Goal: Contribute content: Add original content to the website for others to see

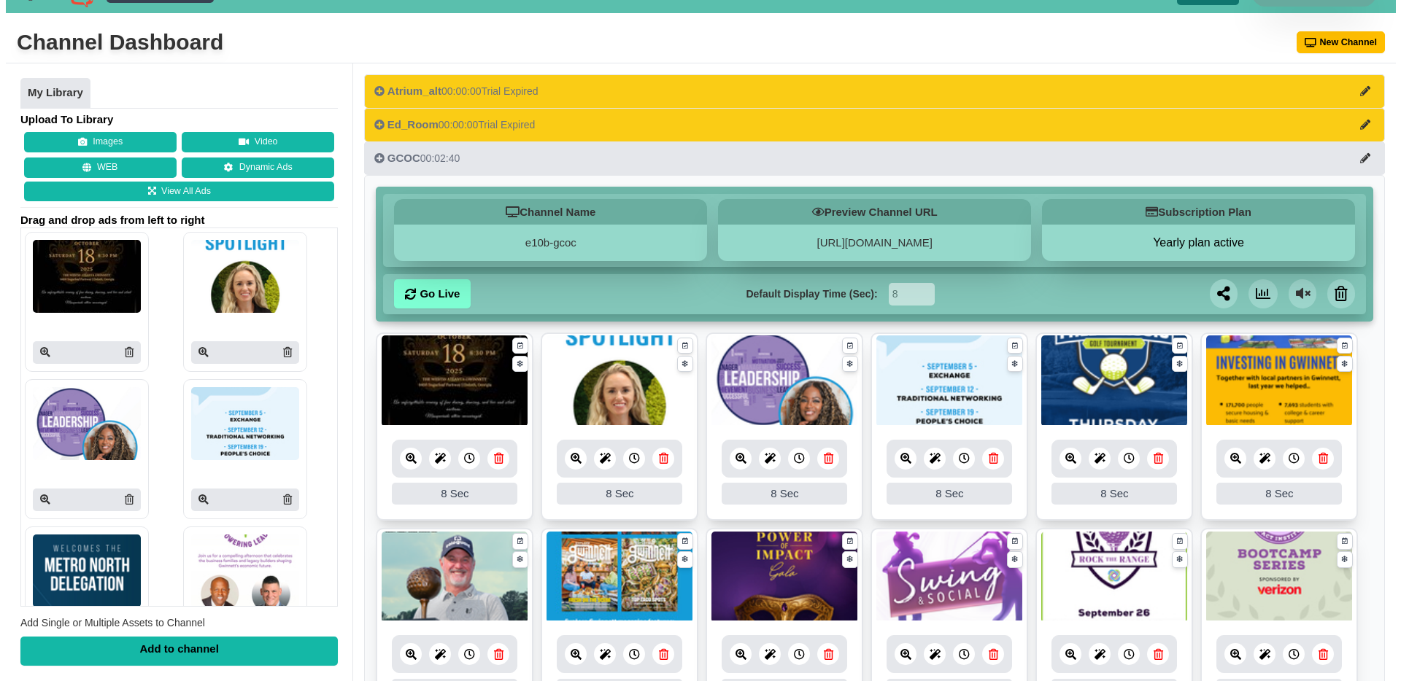
scroll to position [26, 0]
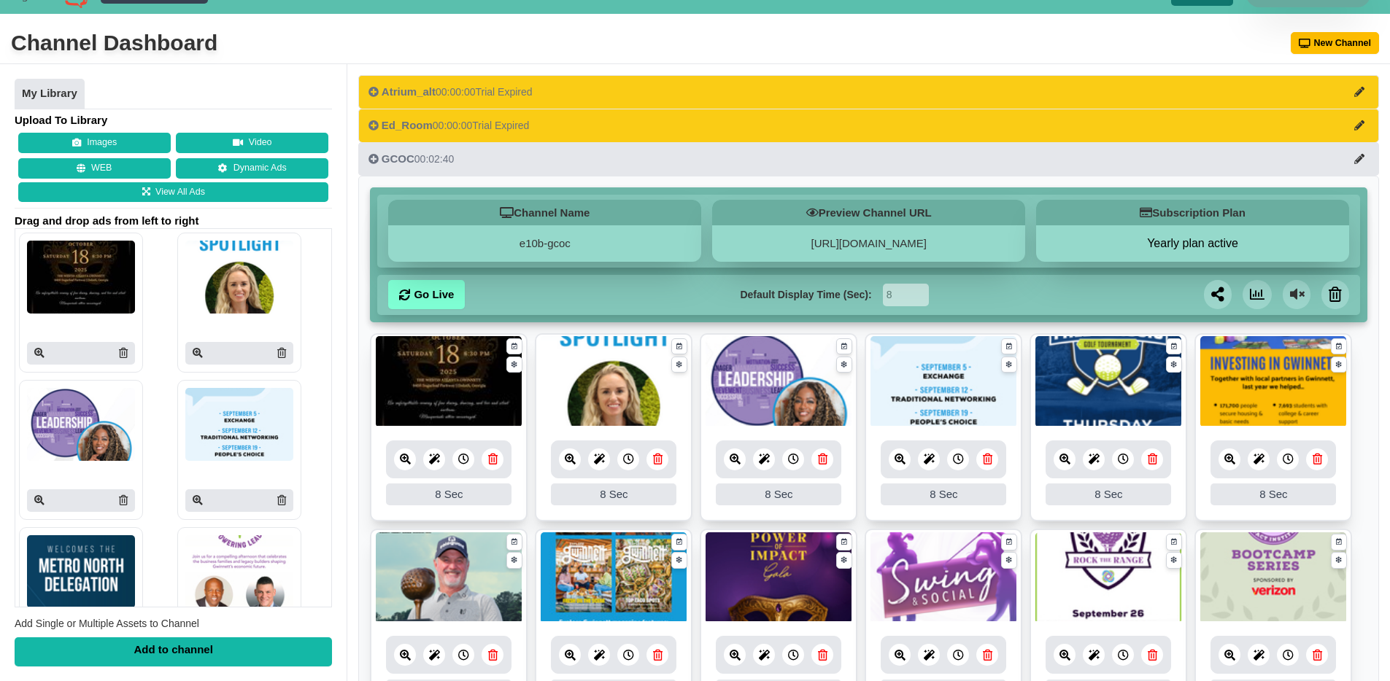
click at [134, 140] on button "Images" at bounding box center [94, 143] width 152 height 20
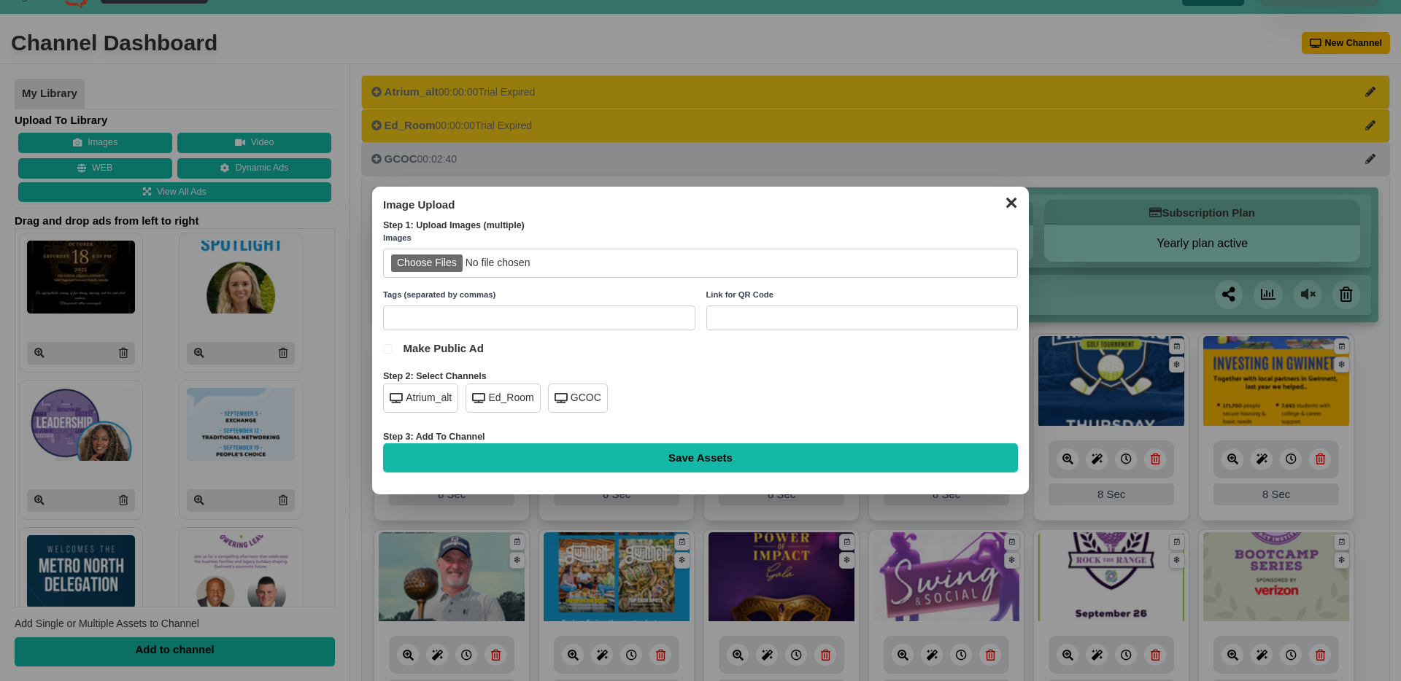
click at [408, 267] on input "file" at bounding box center [700, 264] width 635 height 30
type input "C:\fakepath\pg-workforce-summit-lobby.png"
click at [574, 395] on div "GCOC" at bounding box center [578, 398] width 60 height 29
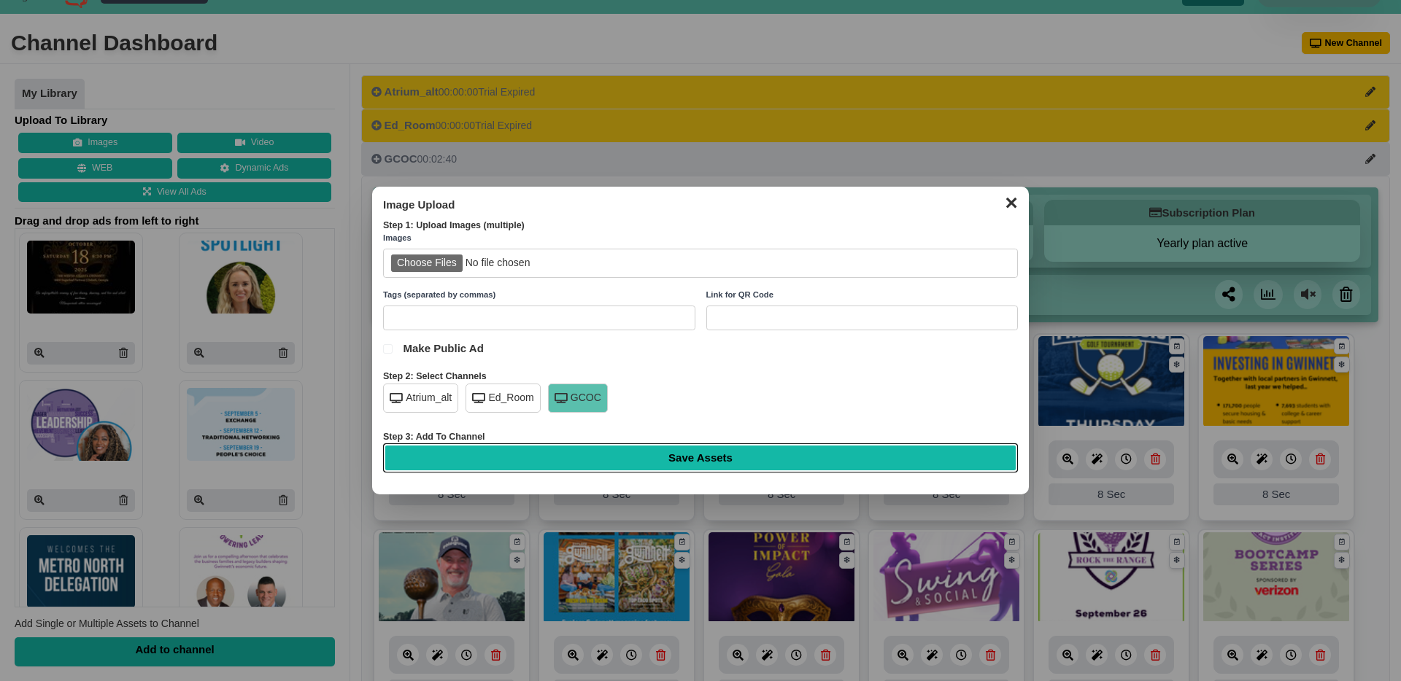
click at [736, 468] on input "Save Assets" at bounding box center [700, 457] width 635 height 29
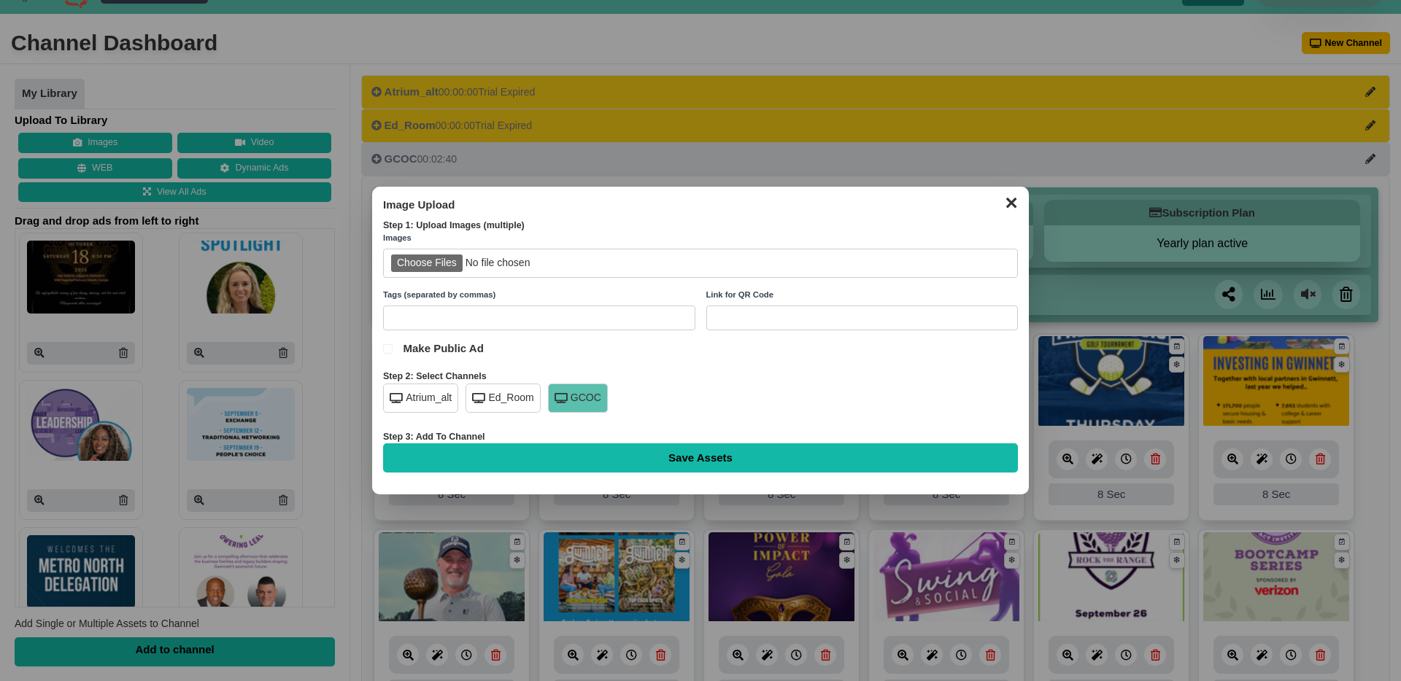
type input "Saving..."
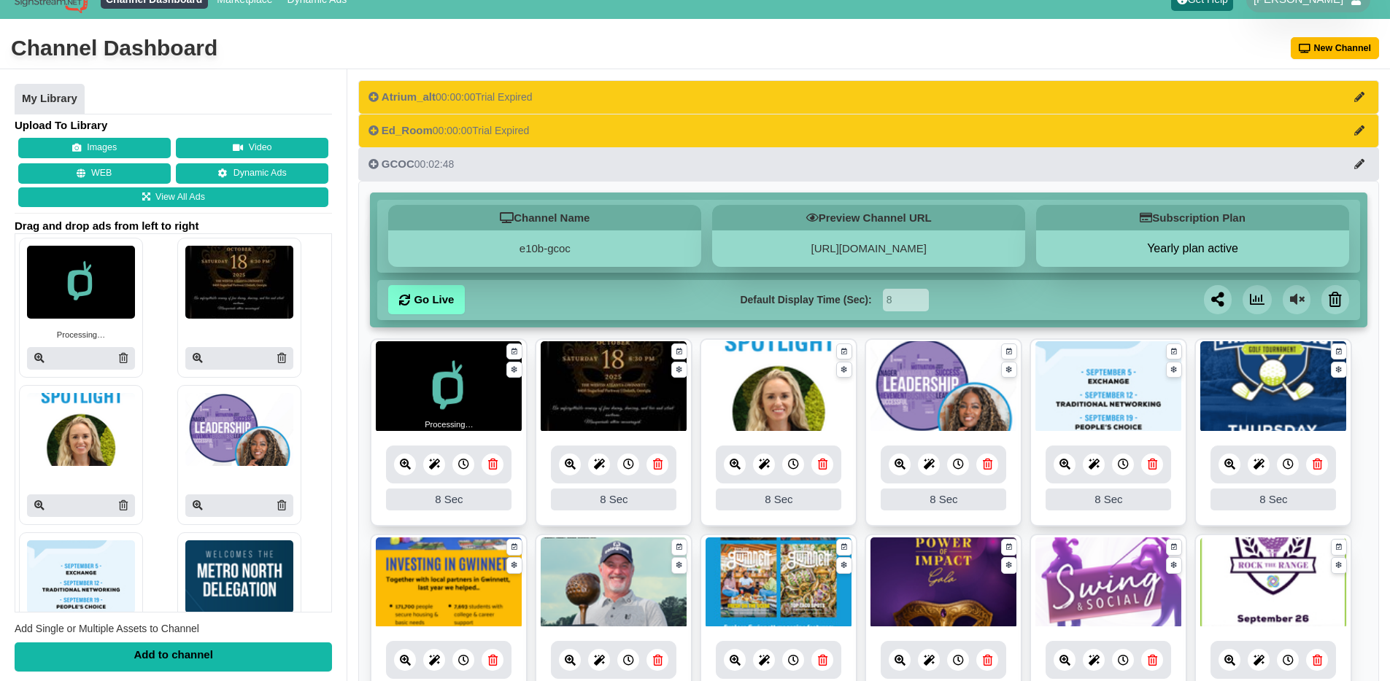
scroll to position [22, 0]
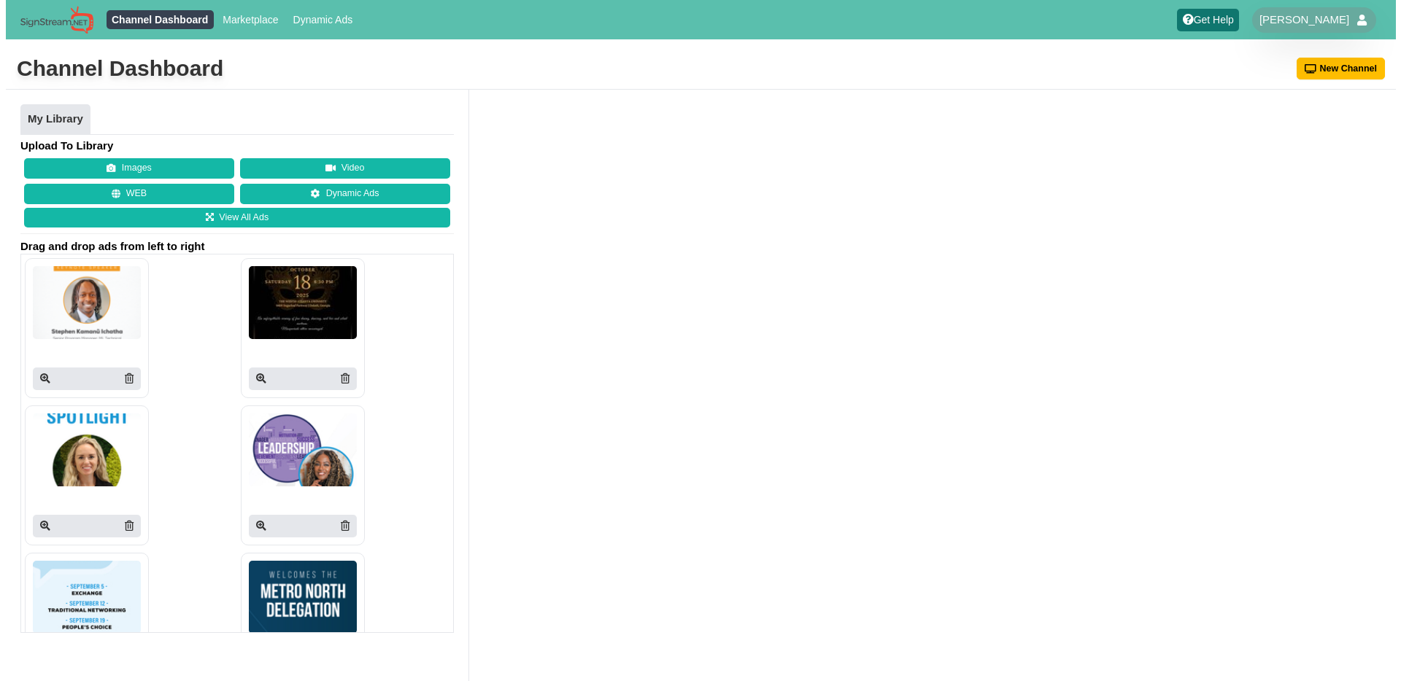
scroll to position [22, 0]
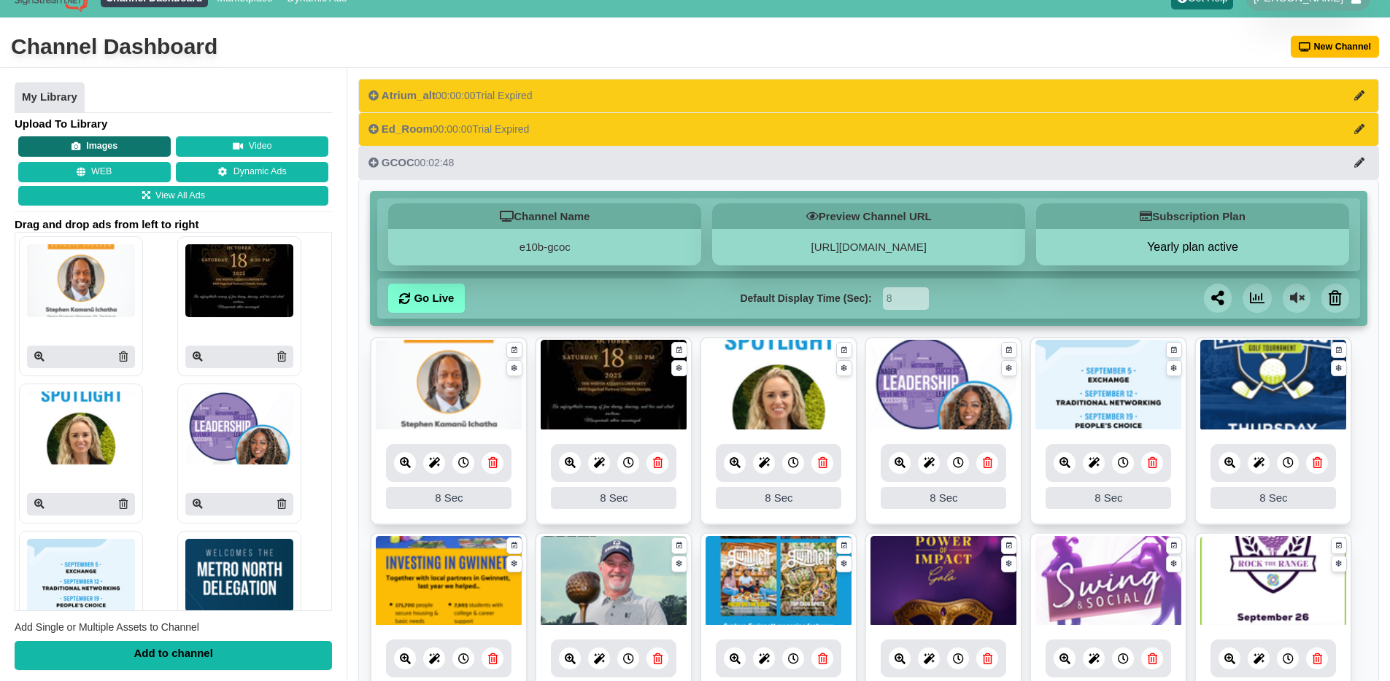
click at [106, 151] on button "Images" at bounding box center [94, 146] width 152 height 20
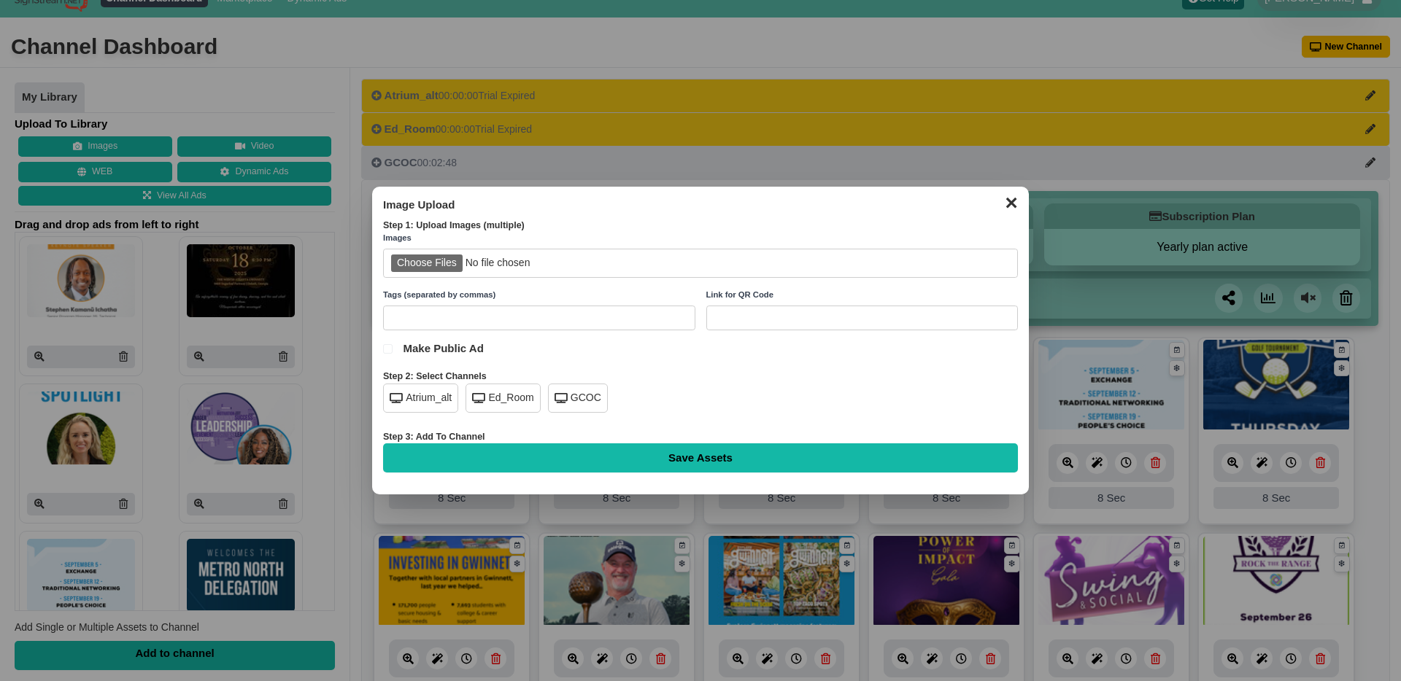
click at [434, 265] on input "file" at bounding box center [700, 264] width 635 height 30
type input "C:\fakepath\mars-lobby.png"
click at [577, 398] on div "GCOC" at bounding box center [578, 398] width 60 height 29
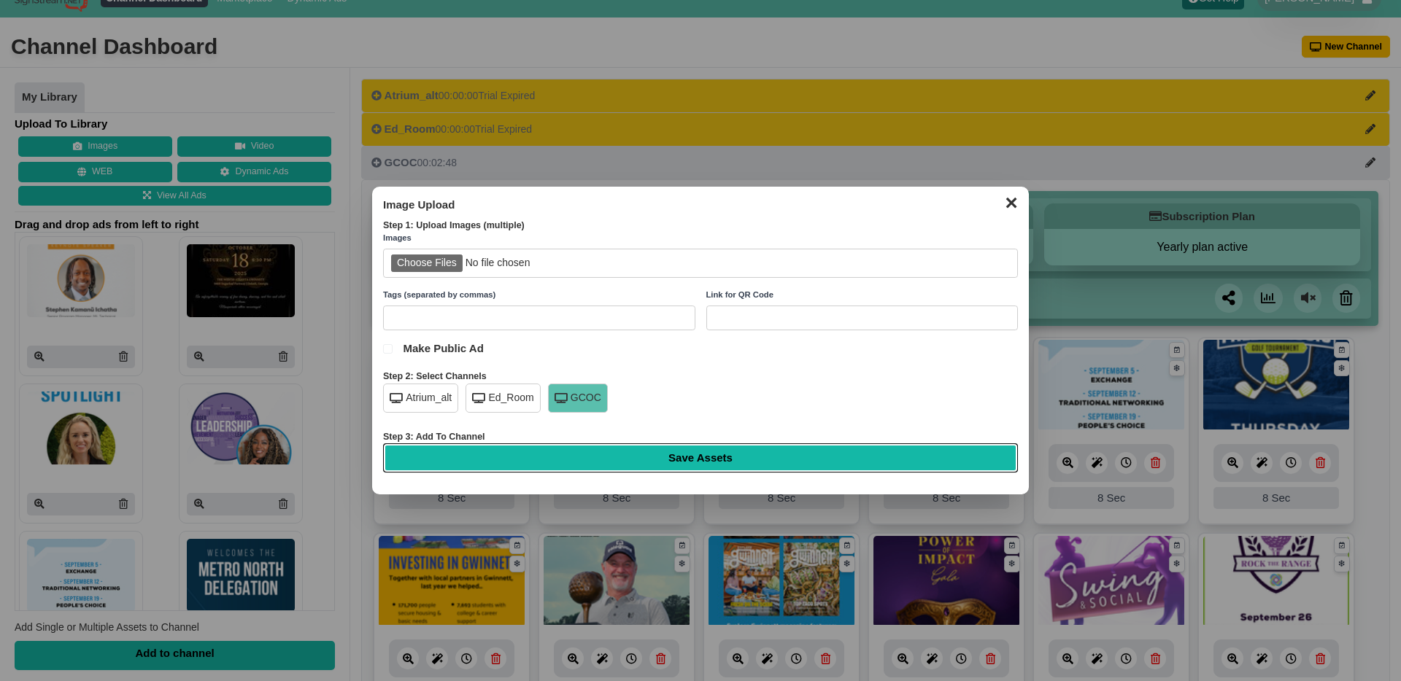
click at [755, 462] on input "Save Assets" at bounding box center [700, 457] width 635 height 29
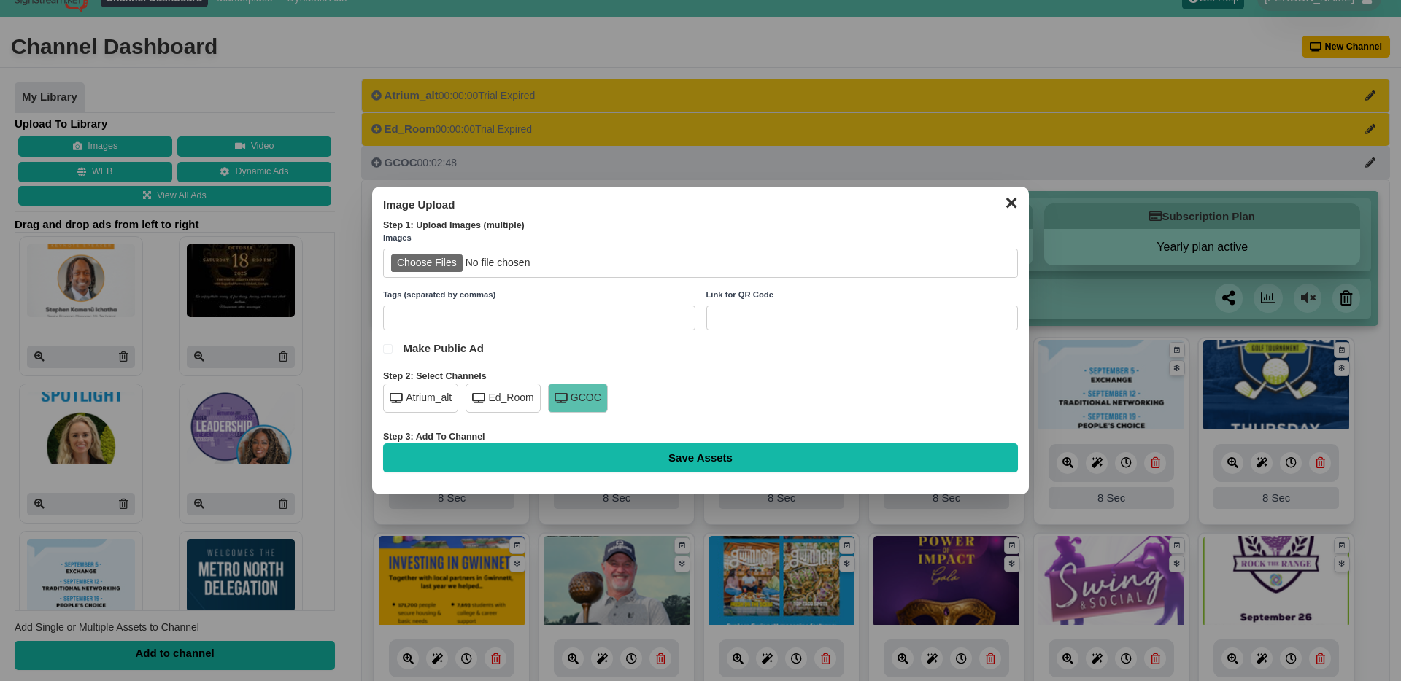
type input "Saving..."
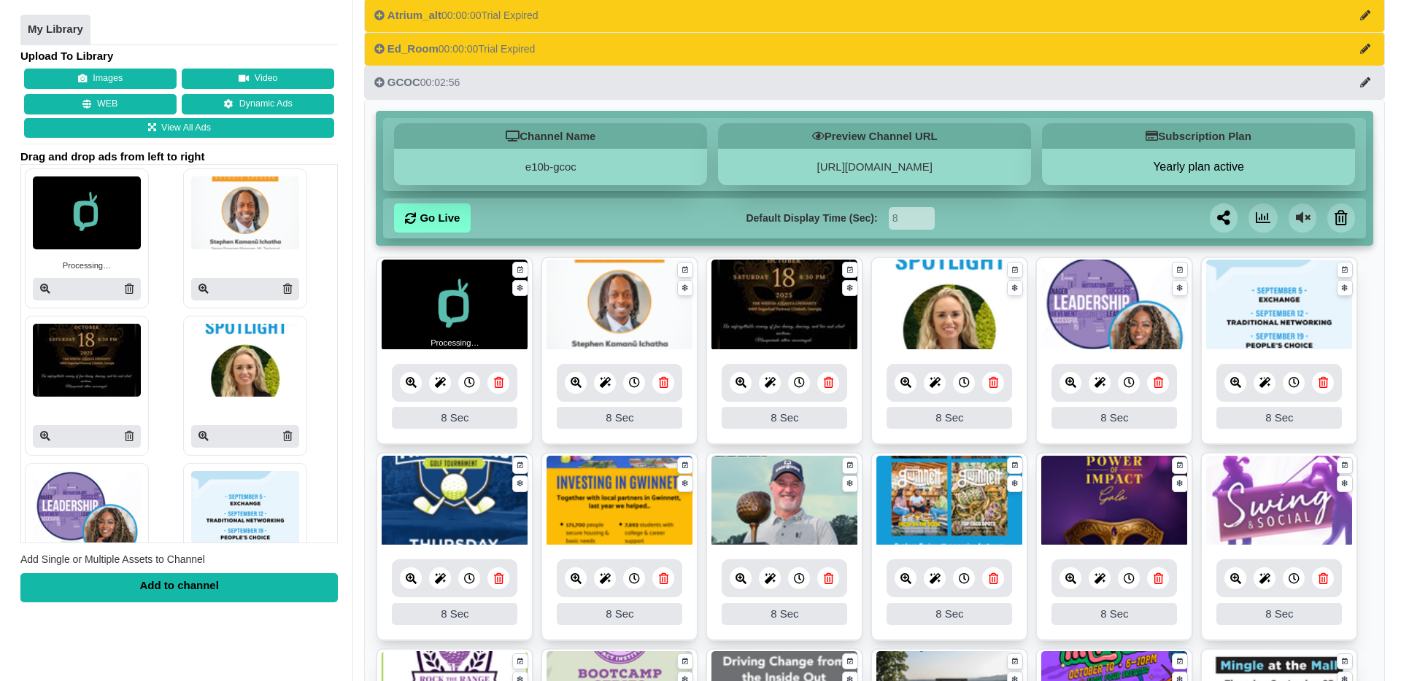
scroll to position [116, 0]
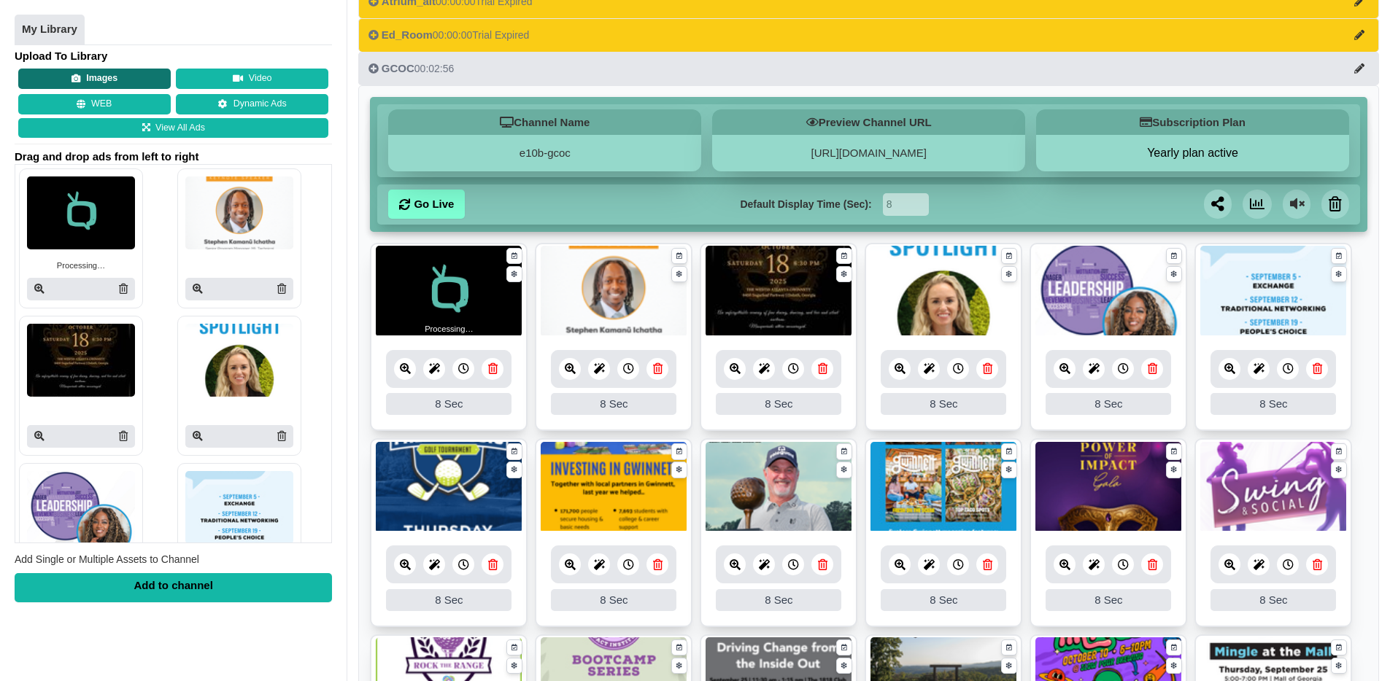
click at [106, 86] on button "Images" at bounding box center [94, 79] width 152 height 20
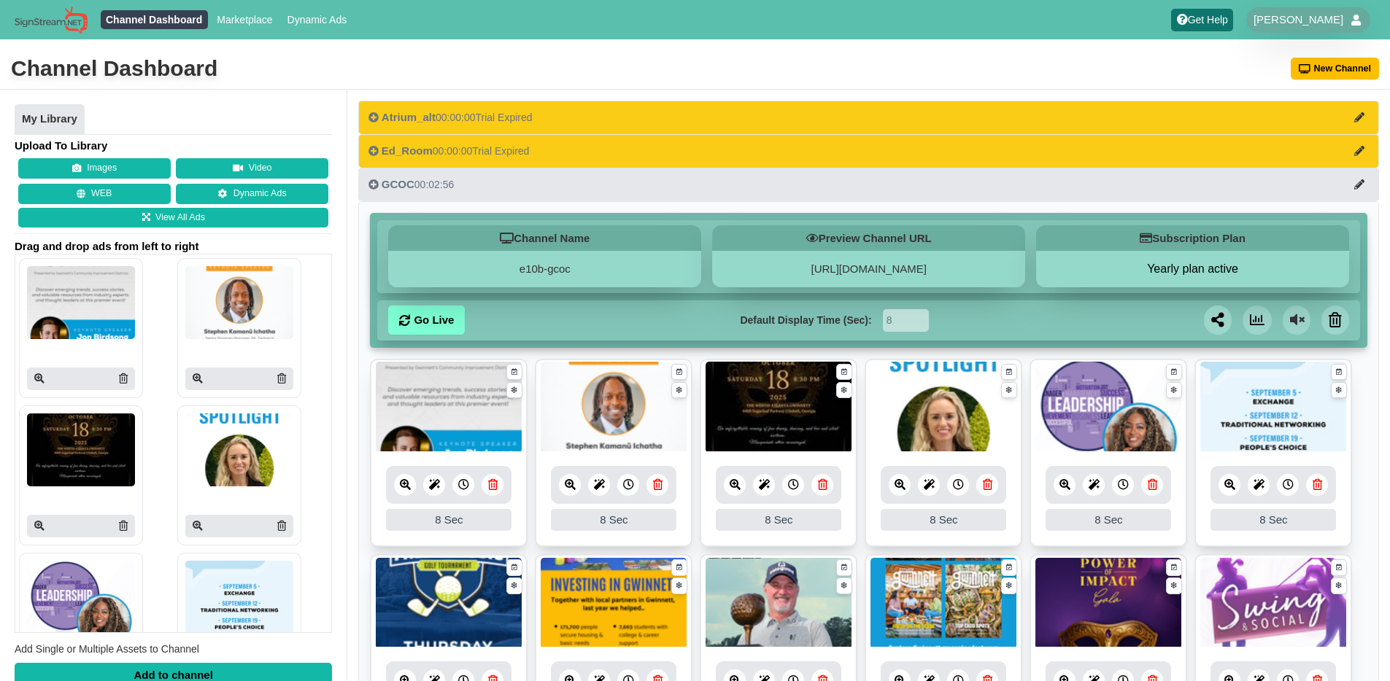
click at [502, 65] on div "Channel Dashboard New Channel" at bounding box center [695, 69] width 1390 height 41
click at [117, 168] on button "Images" at bounding box center [94, 168] width 152 height 20
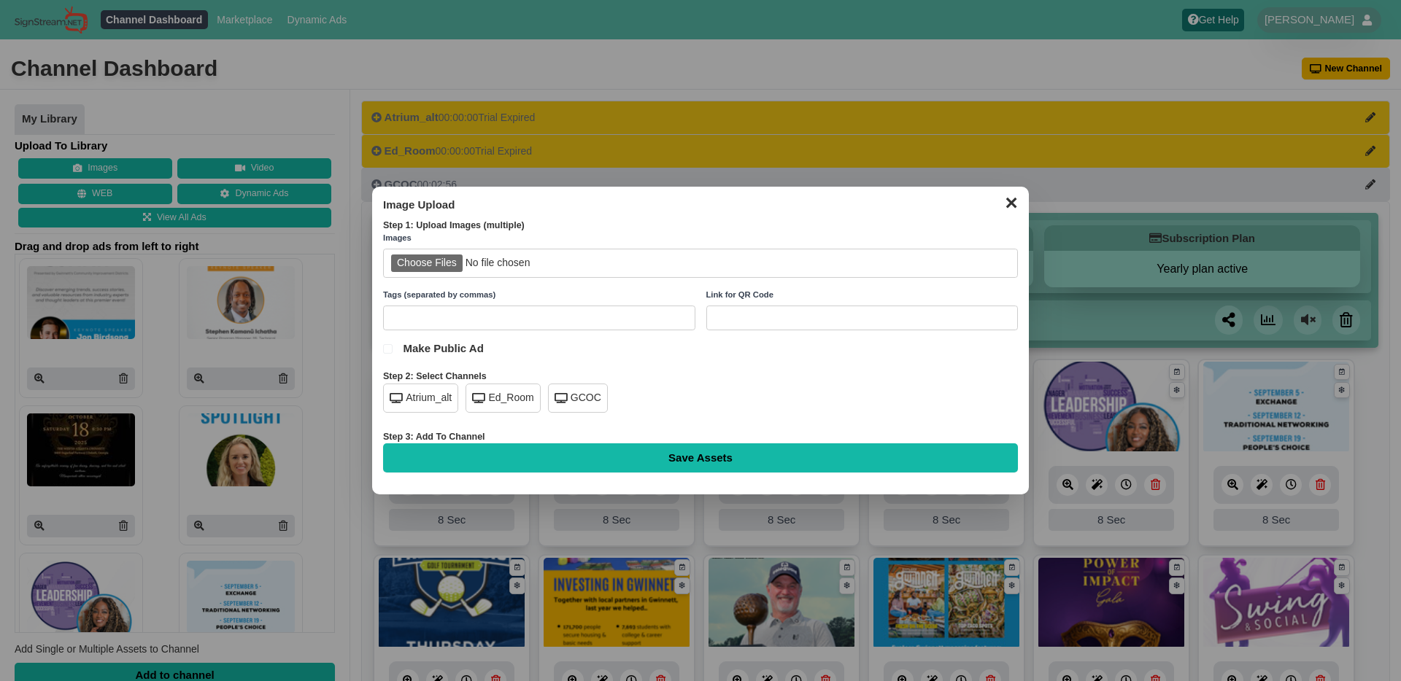
click at [423, 268] on input "file" at bounding box center [700, 264] width 635 height 30
type input "C:\fakepath\sots-lobby.jpg"
click at [588, 399] on div "GCOC" at bounding box center [578, 398] width 60 height 29
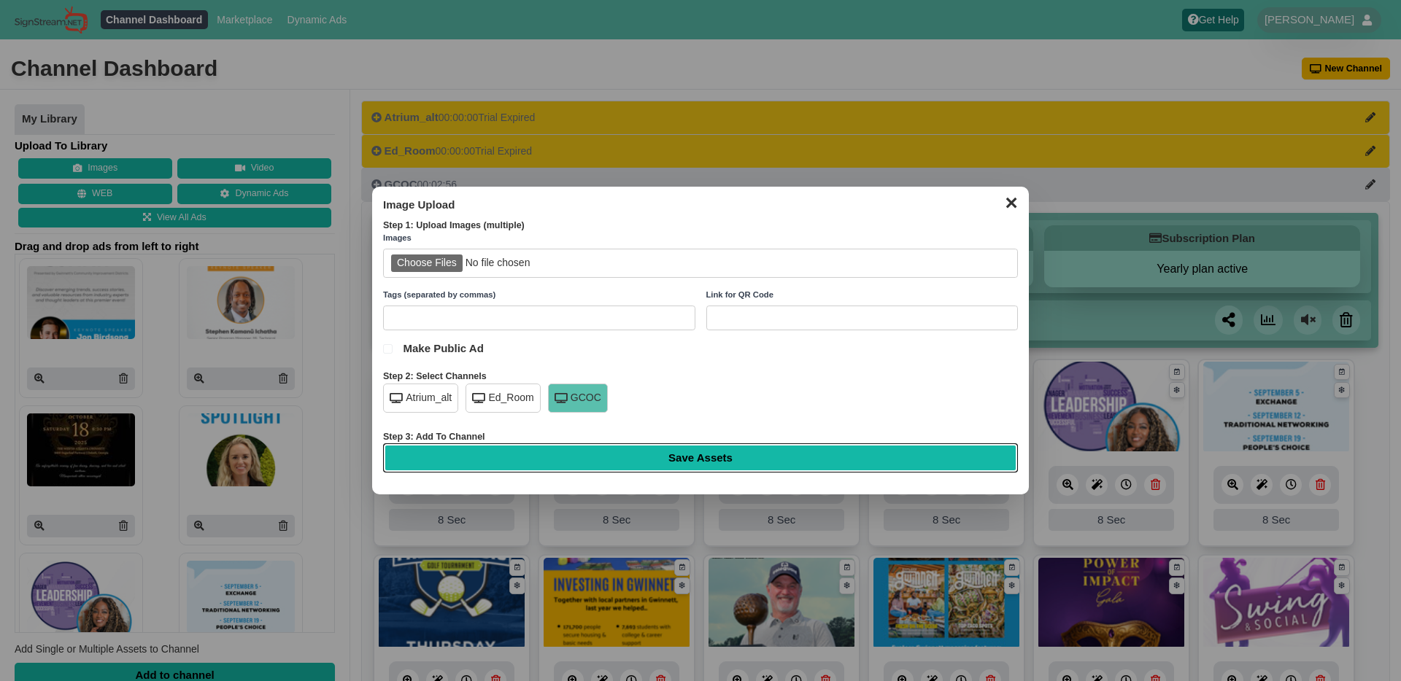
click at [710, 451] on input "Save Assets" at bounding box center [700, 457] width 635 height 29
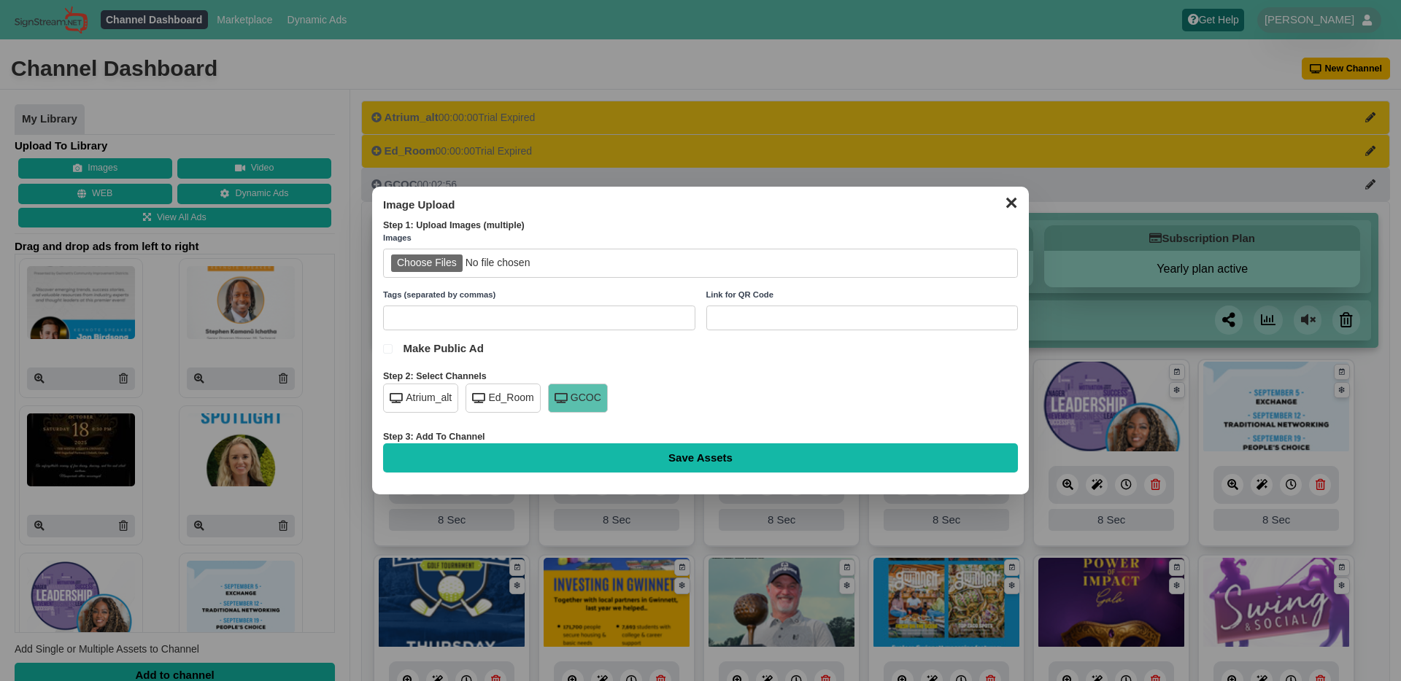
type input "Saving..."
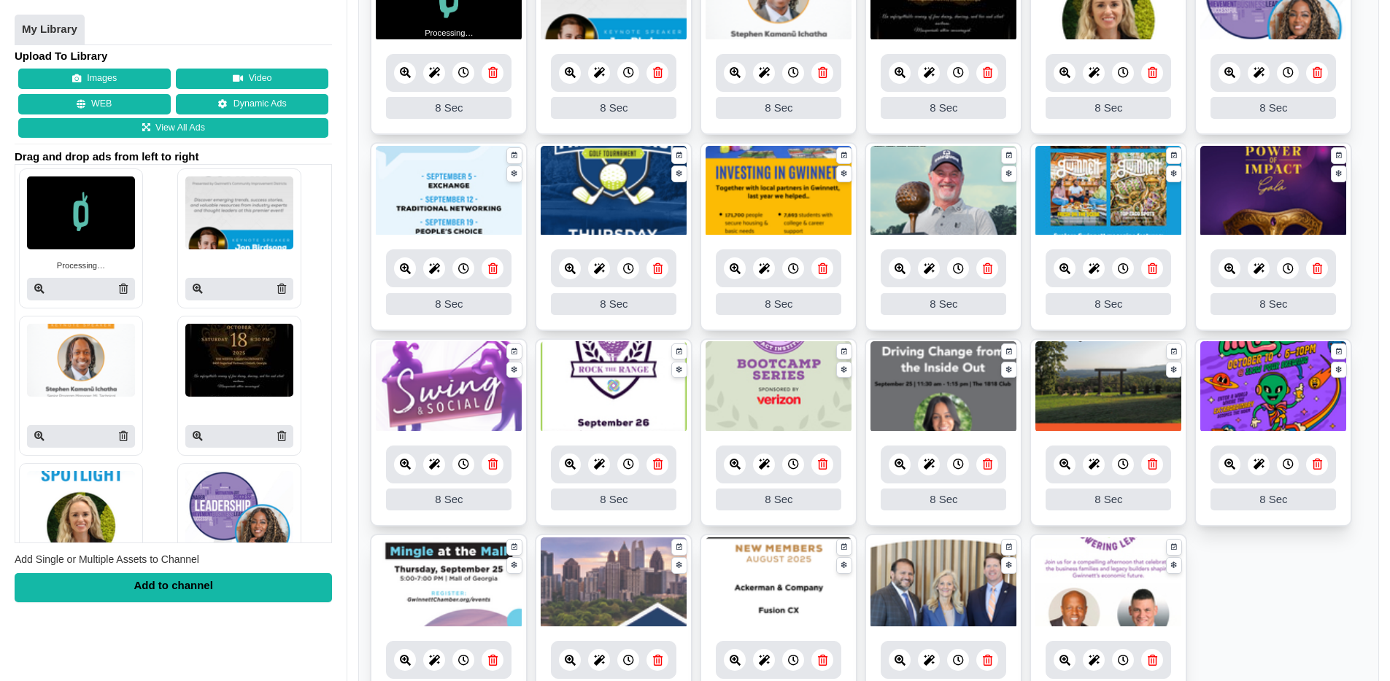
scroll to position [584, 0]
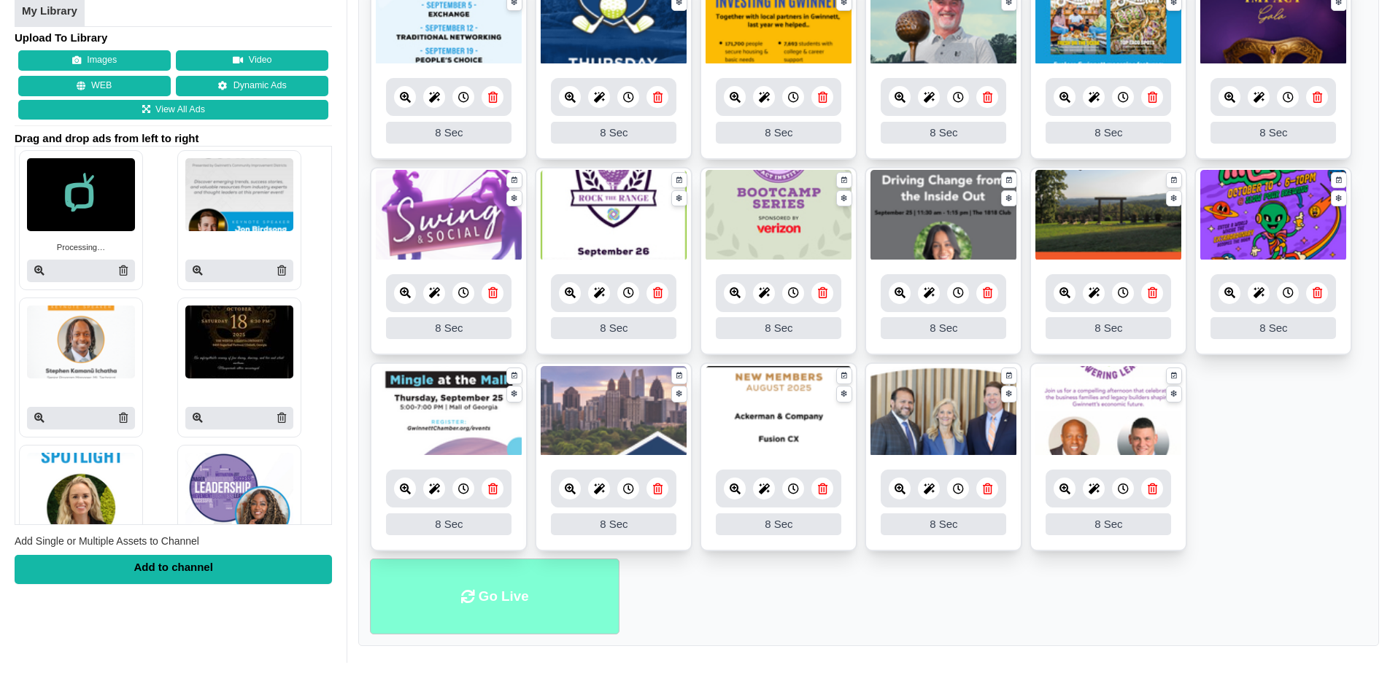
click at [499, 597] on li "Go Live" at bounding box center [494, 597] width 249 height 77
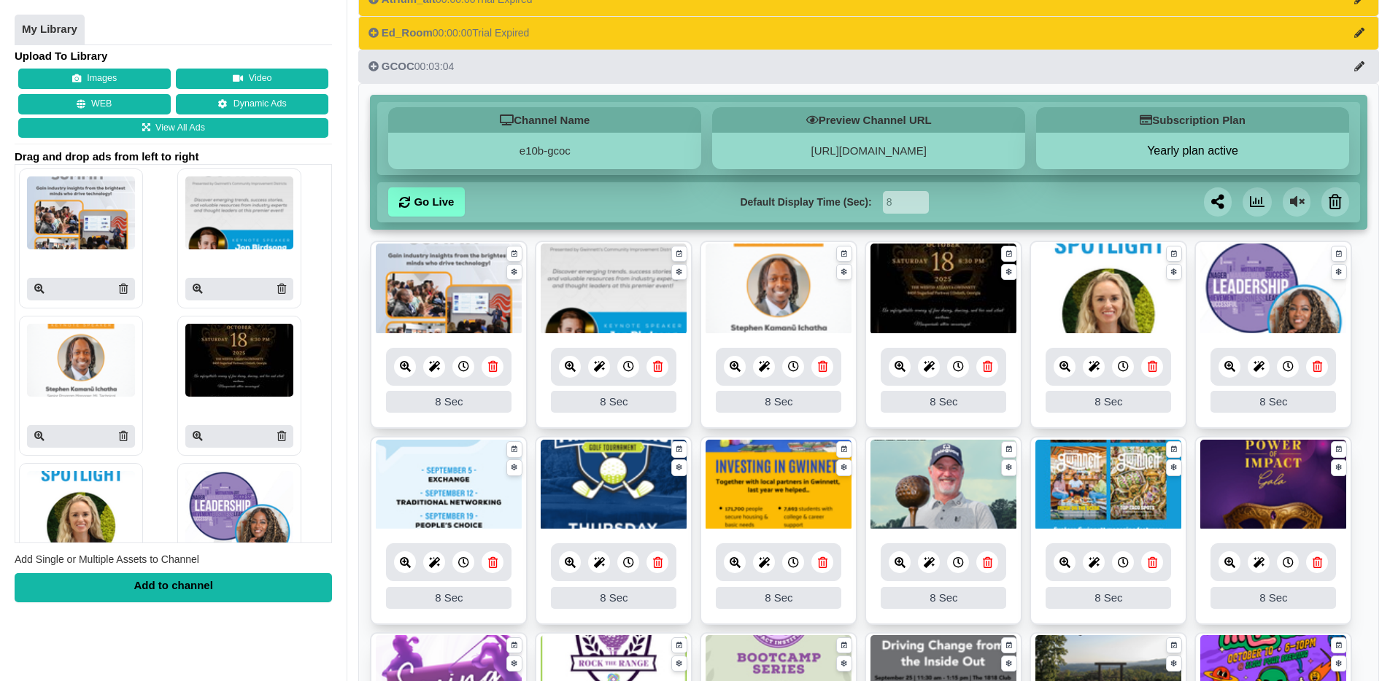
scroll to position [128, 0]
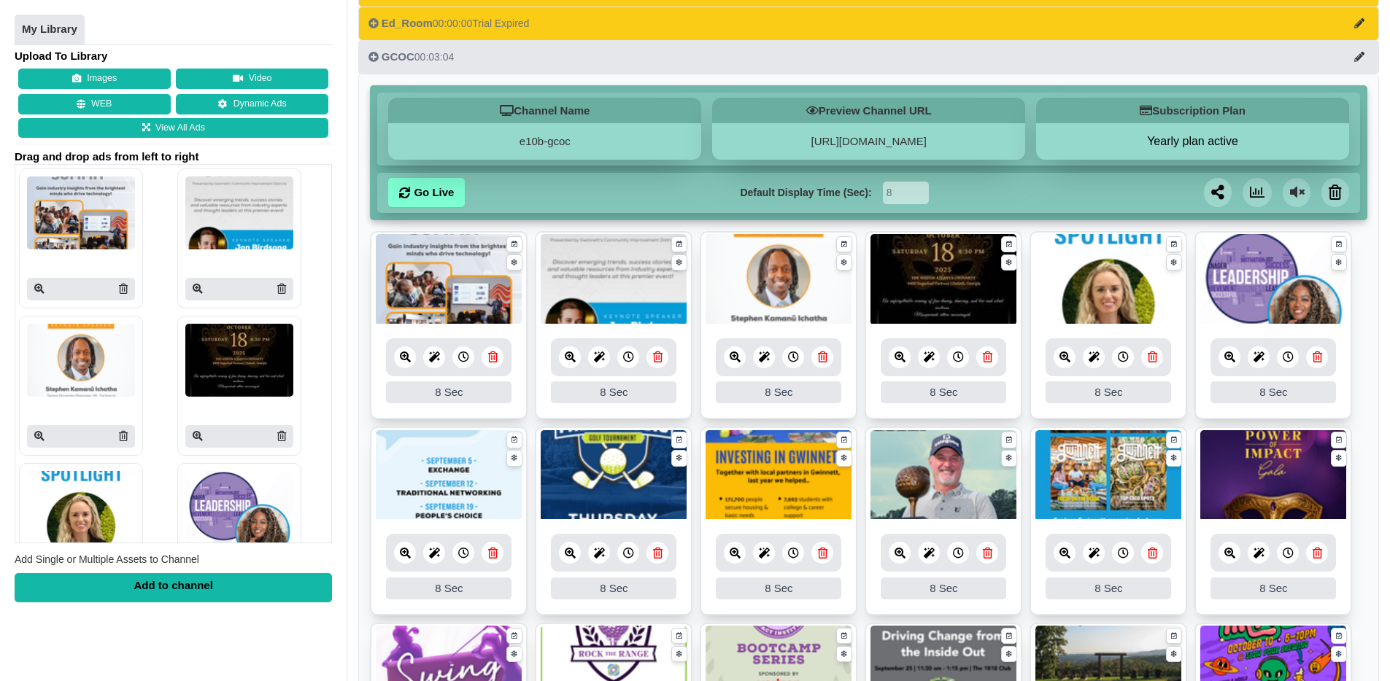
click at [412, 358] on link at bounding box center [405, 357] width 22 height 22
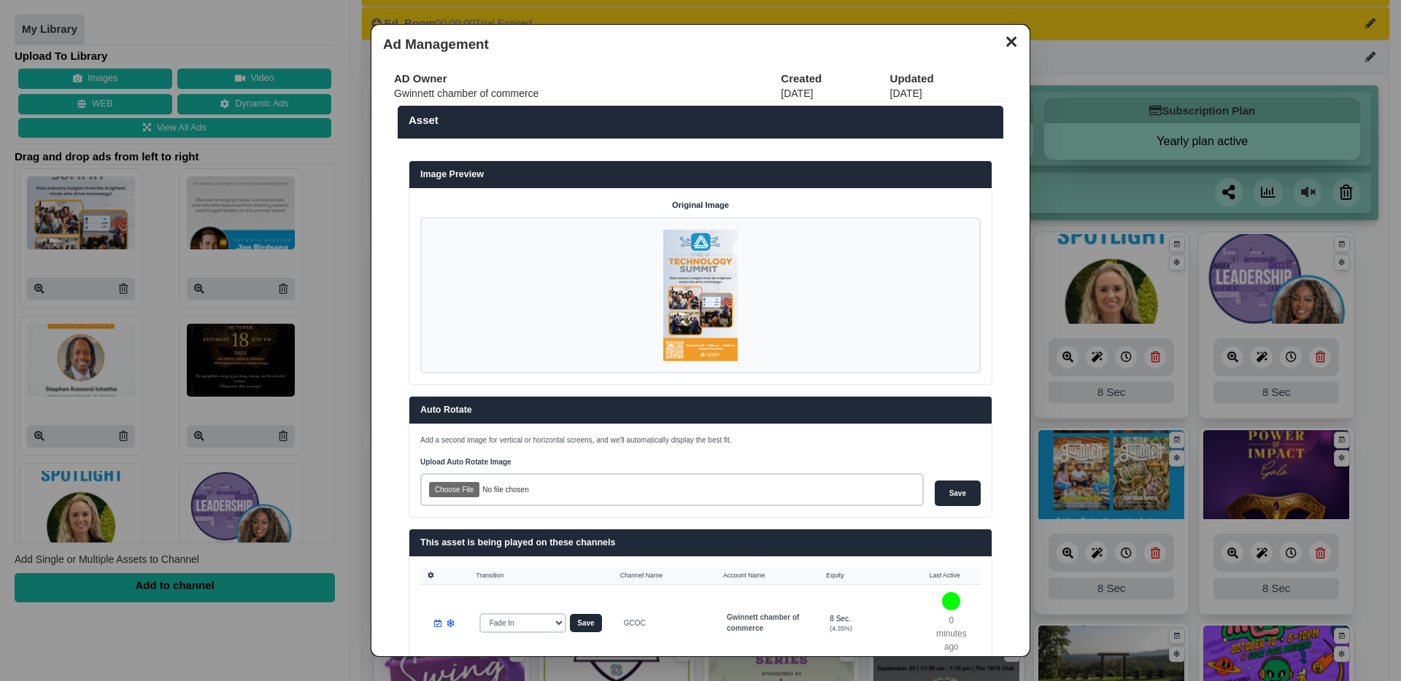
drag, startPoint x: 1003, startPoint y: 39, endPoint x: 964, endPoint y: 66, distance: 47.6
click at [1003, 39] on button "✕" at bounding box center [1010, 40] width 28 height 22
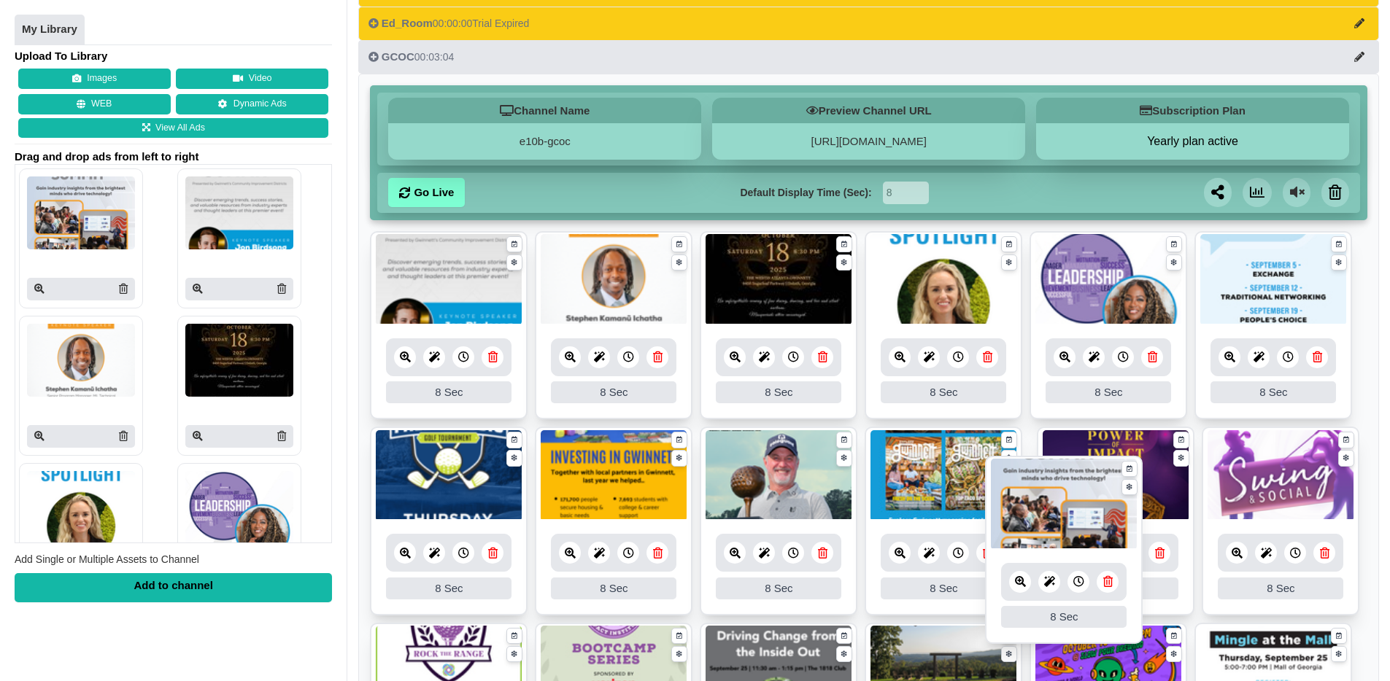
drag, startPoint x: 443, startPoint y: 292, endPoint x: 1059, endPoint y: 516, distance: 655.4
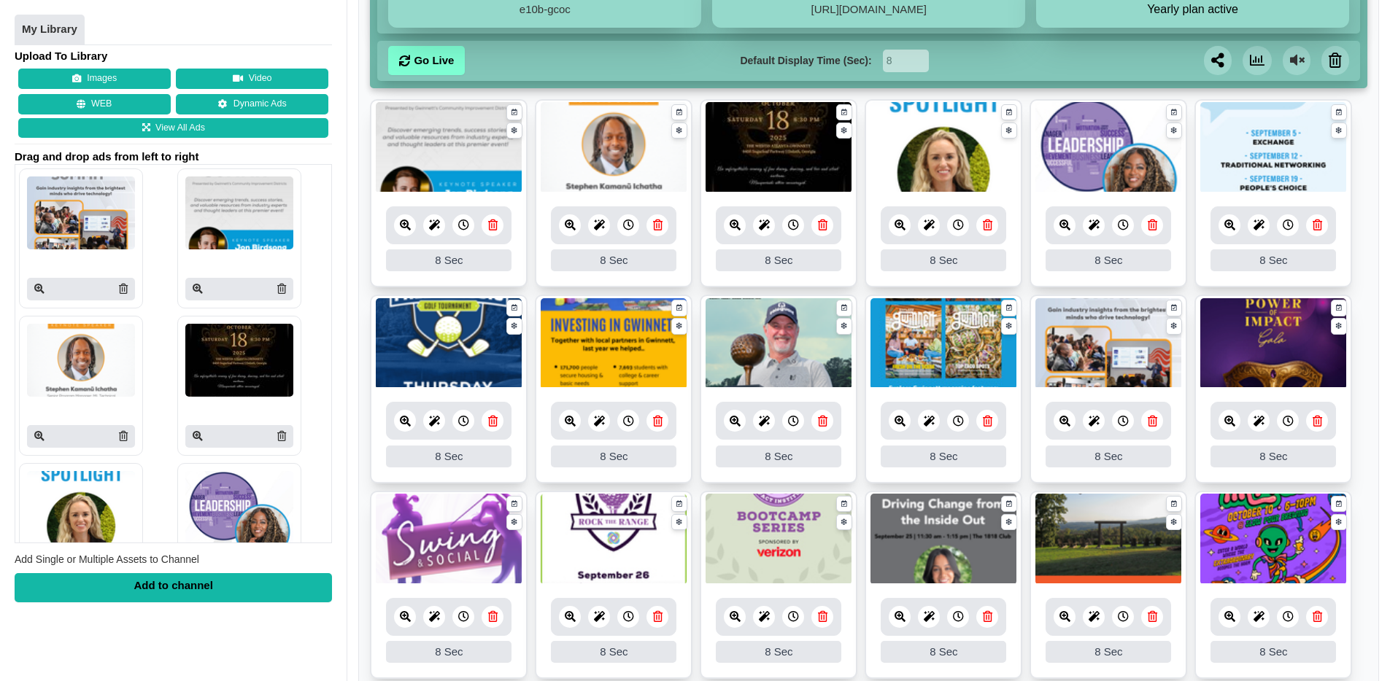
scroll to position [270, 0]
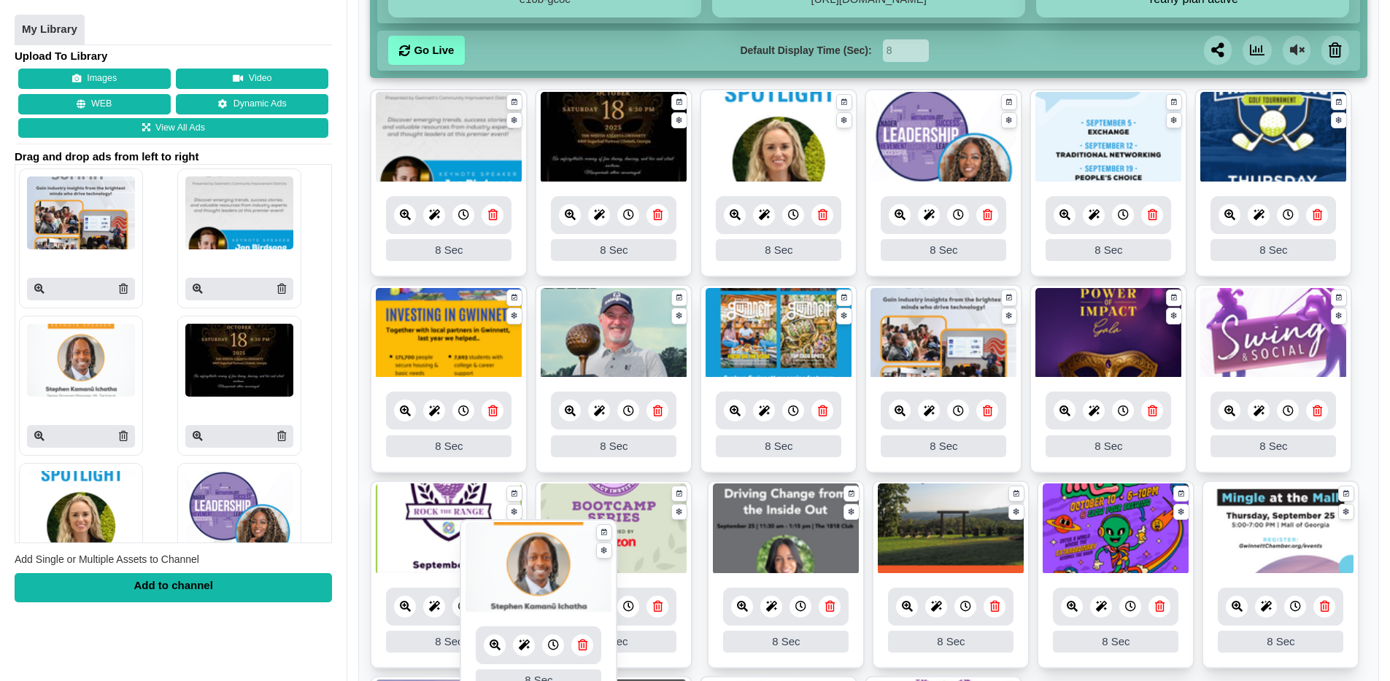
drag, startPoint x: 629, startPoint y: 163, endPoint x: 546, endPoint y: 594, distance: 438.5
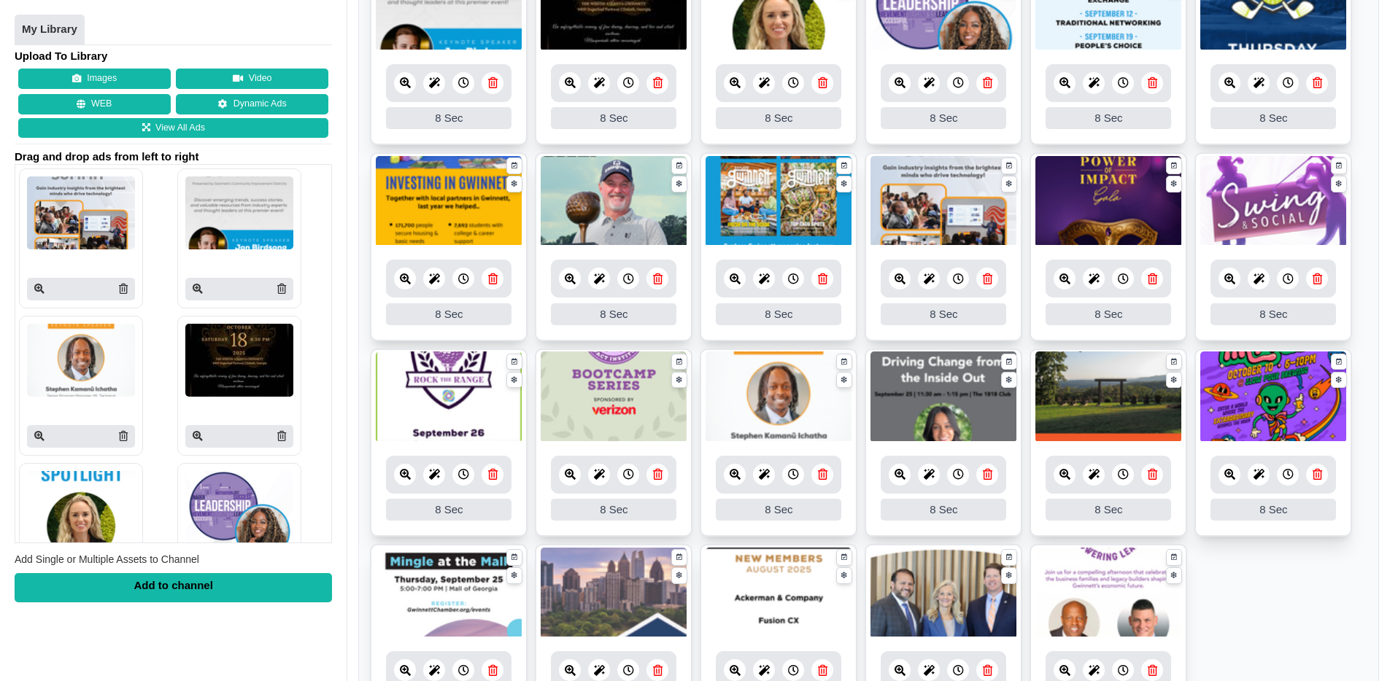
scroll to position [405, 0]
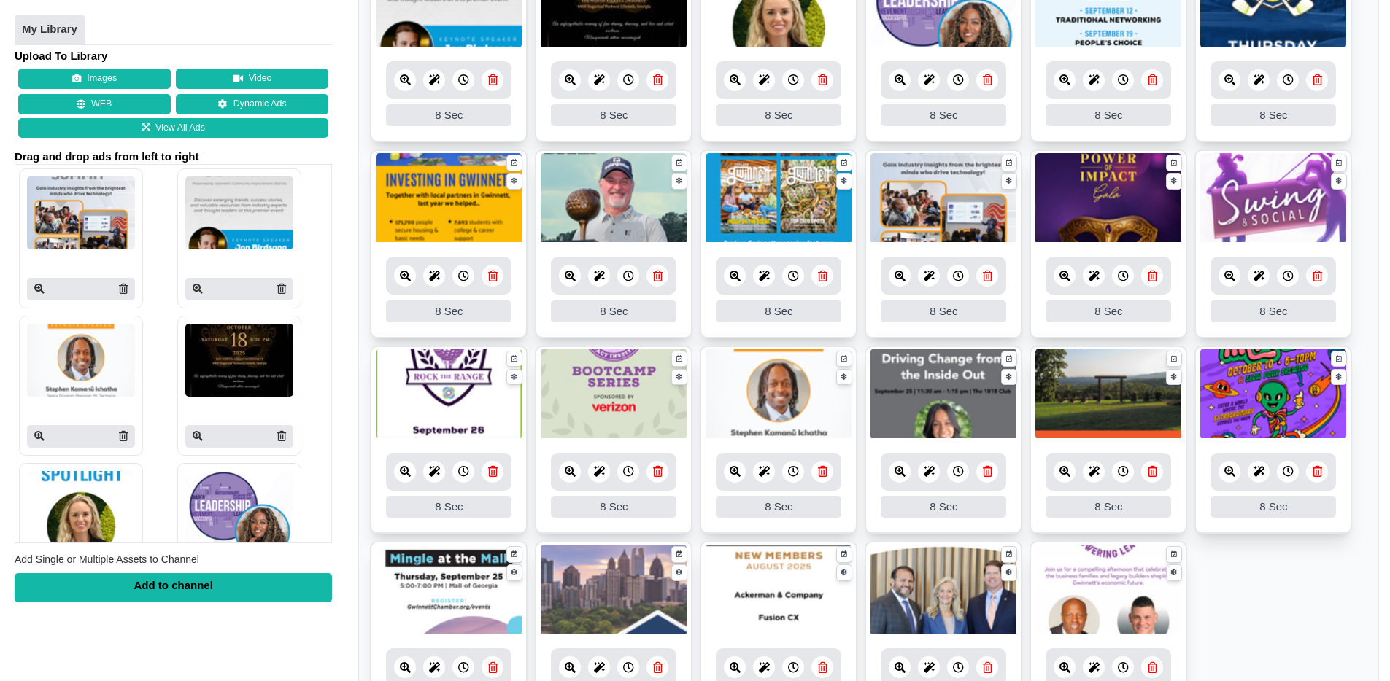
click at [568, 469] on icon at bounding box center [570, 471] width 11 height 11
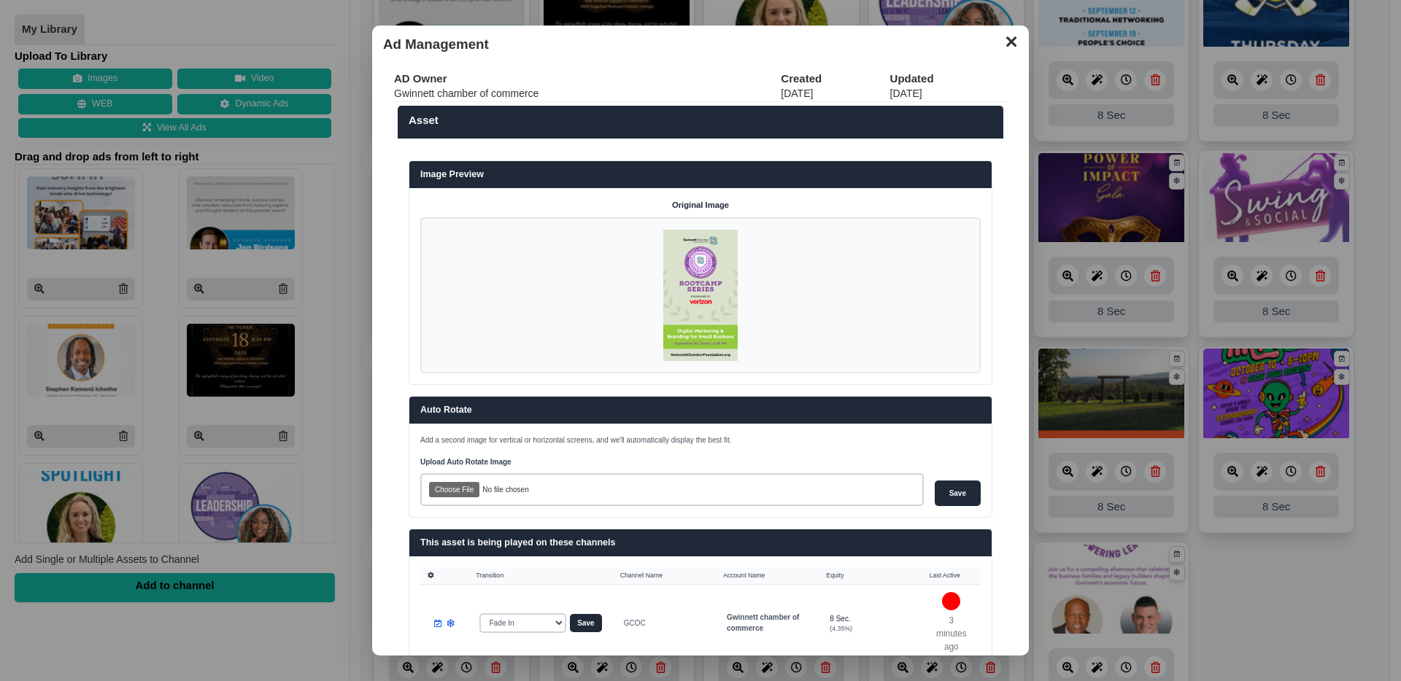
click at [1003, 48] on button "✕" at bounding box center [1010, 40] width 28 height 22
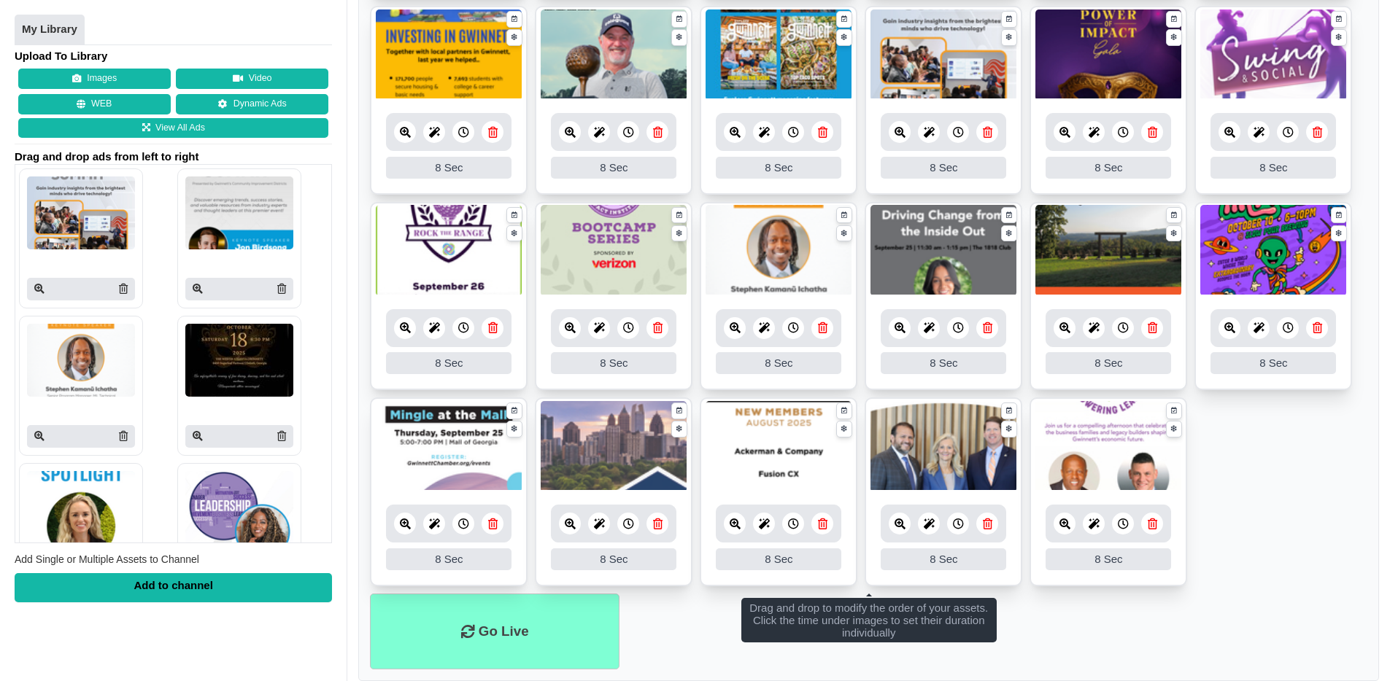
scroll to position [584, 0]
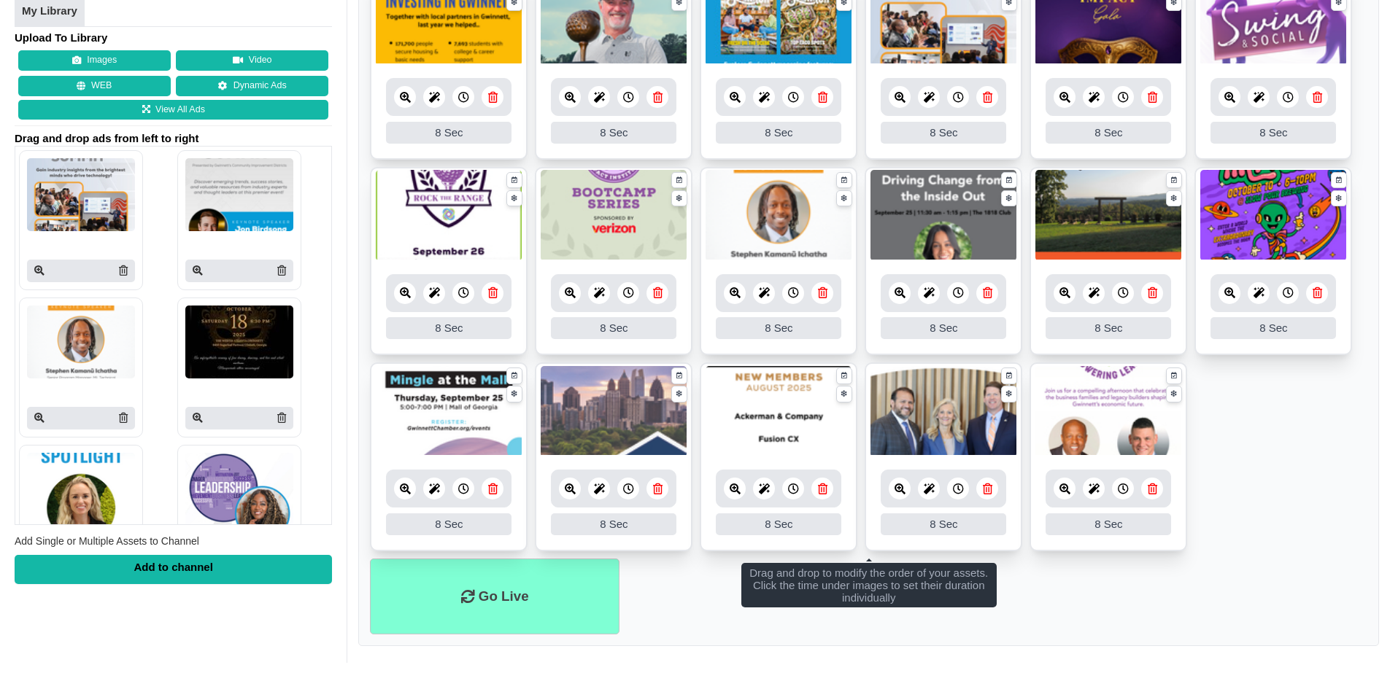
click at [659, 298] on icon at bounding box center [657, 292] width 9 height 11
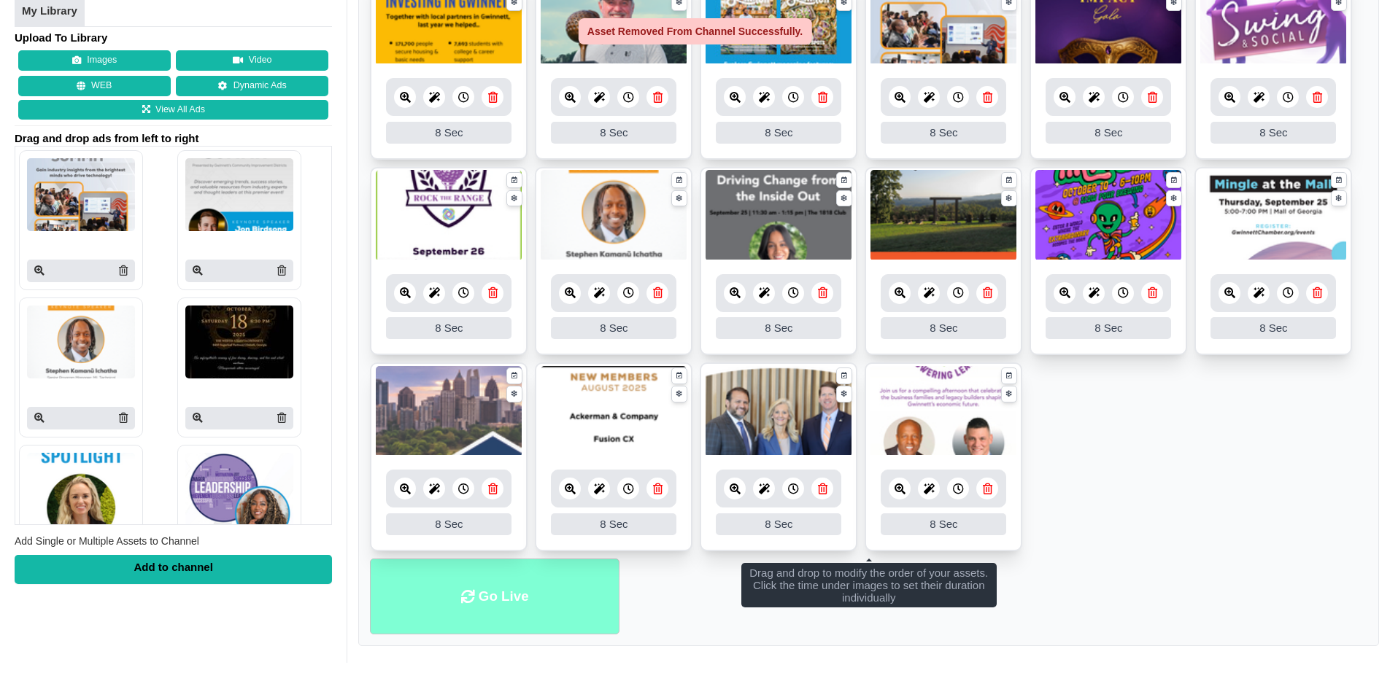
click at [531, 595] on li "Go Live" at bounding box center [494, 597] width 249 height 77
click at [1182, 499] on ul "8 8 Sec Fade In Scale In Swirl In Slide In Slide Elliptic Roll In Swing In Save…" at bounding box center [868, 166] width 997 height 783
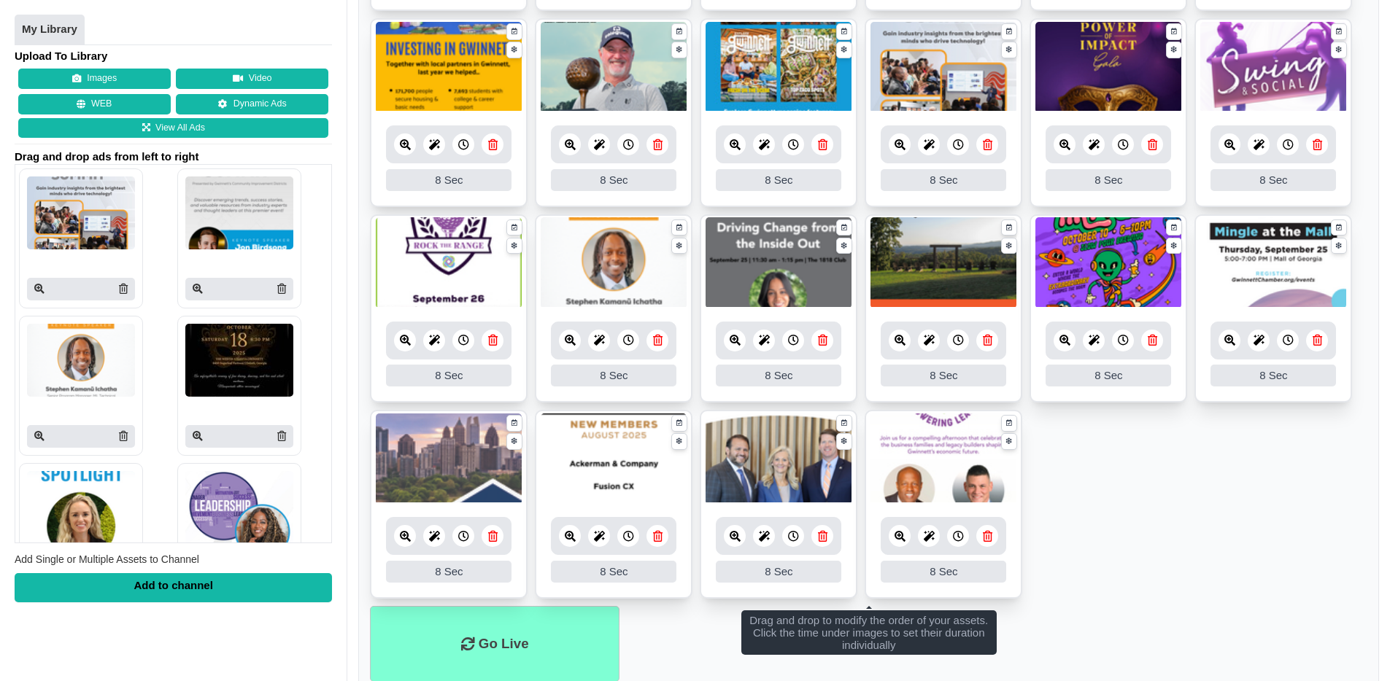
scroll to position [542, 0]
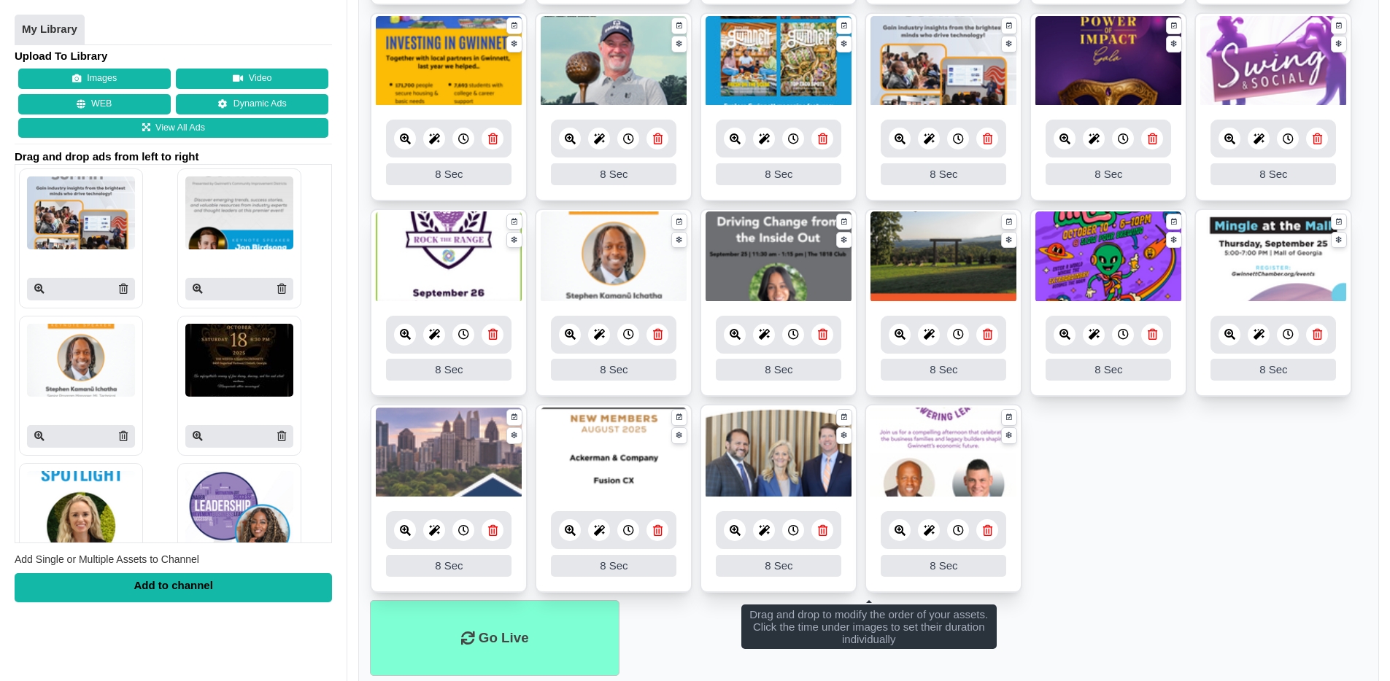
click at [1172, 488] on ul "8 8 Sec Fade In Scale In Swirl In Slide In Slide Elliptic Roll In Swing In Save…" at bounding box center [868, 208] width 997 height 783
click at [1136, 474] on ul "8 8 Sec Fade In Scale In Swirl In Slide In Slide Elliptic Roll In Swing In Save…" at bounding box center [868, 208] width 997 height 783
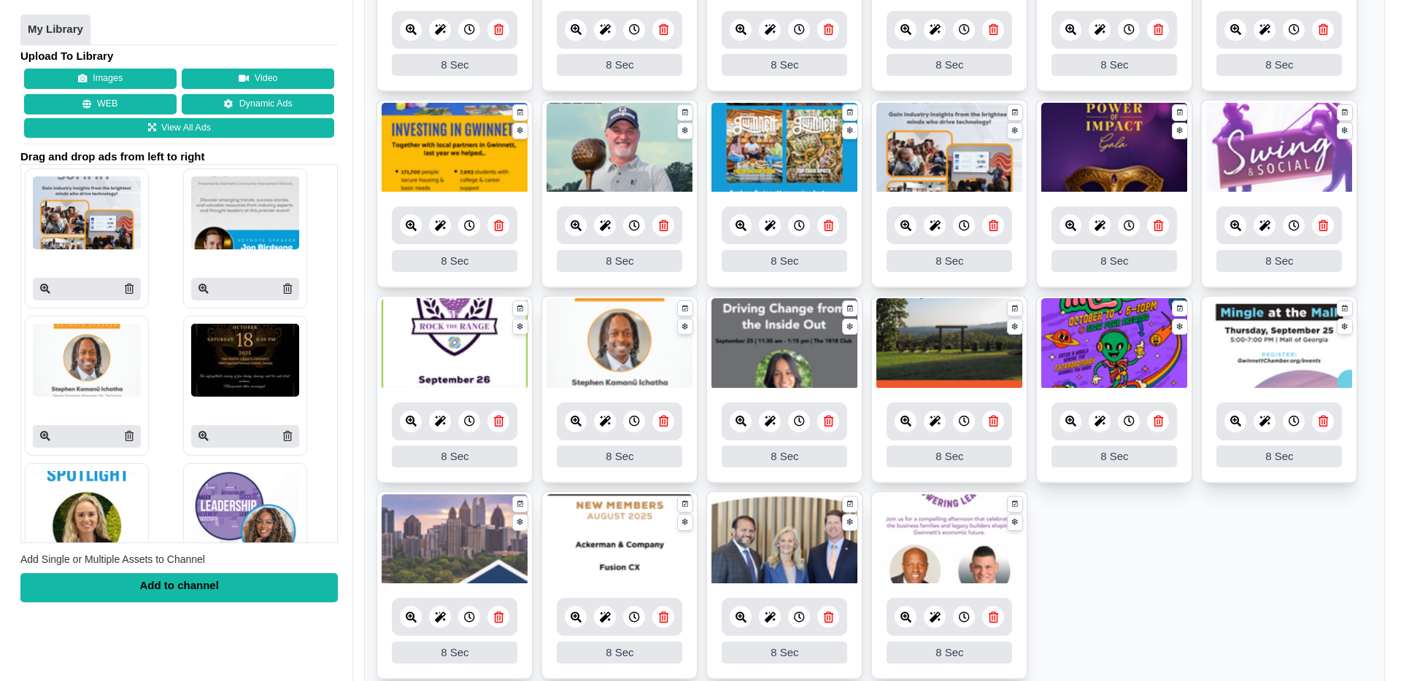
scroll to position [263, 0]
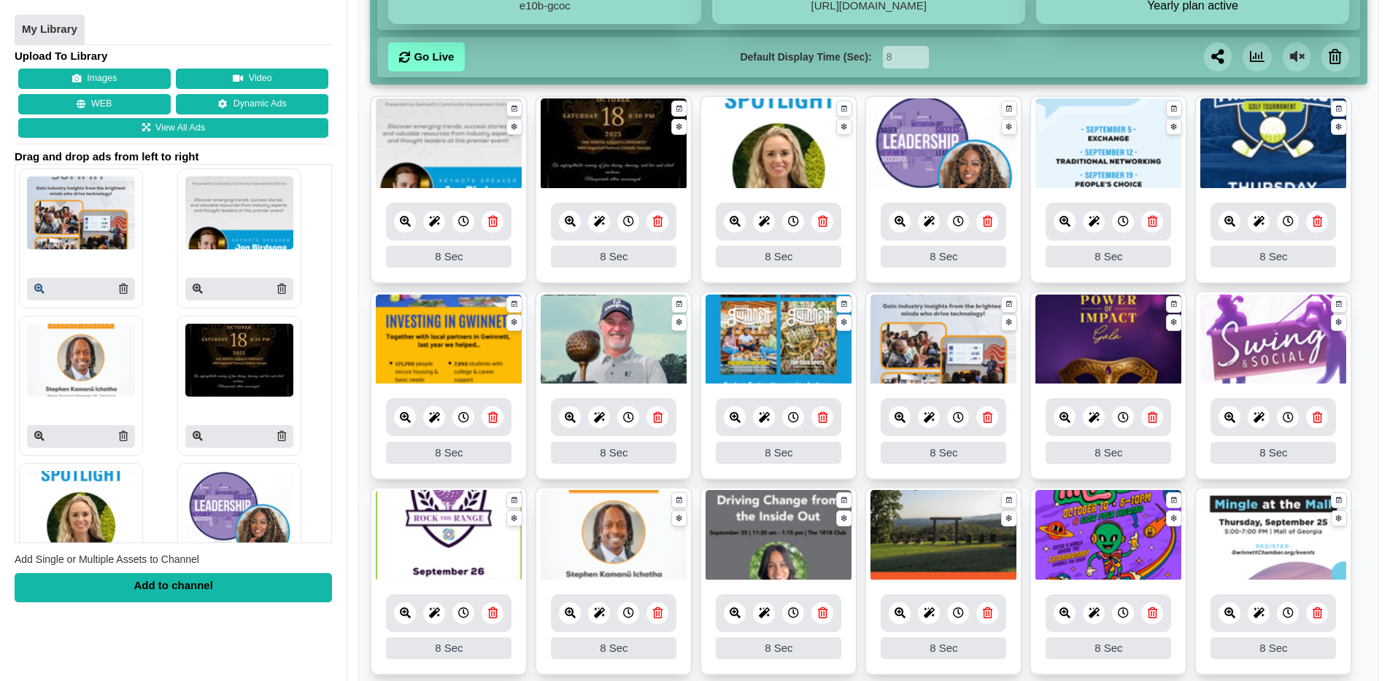
click at [39, 290] on icon at bounding box center [39, 289] width 10 height 10
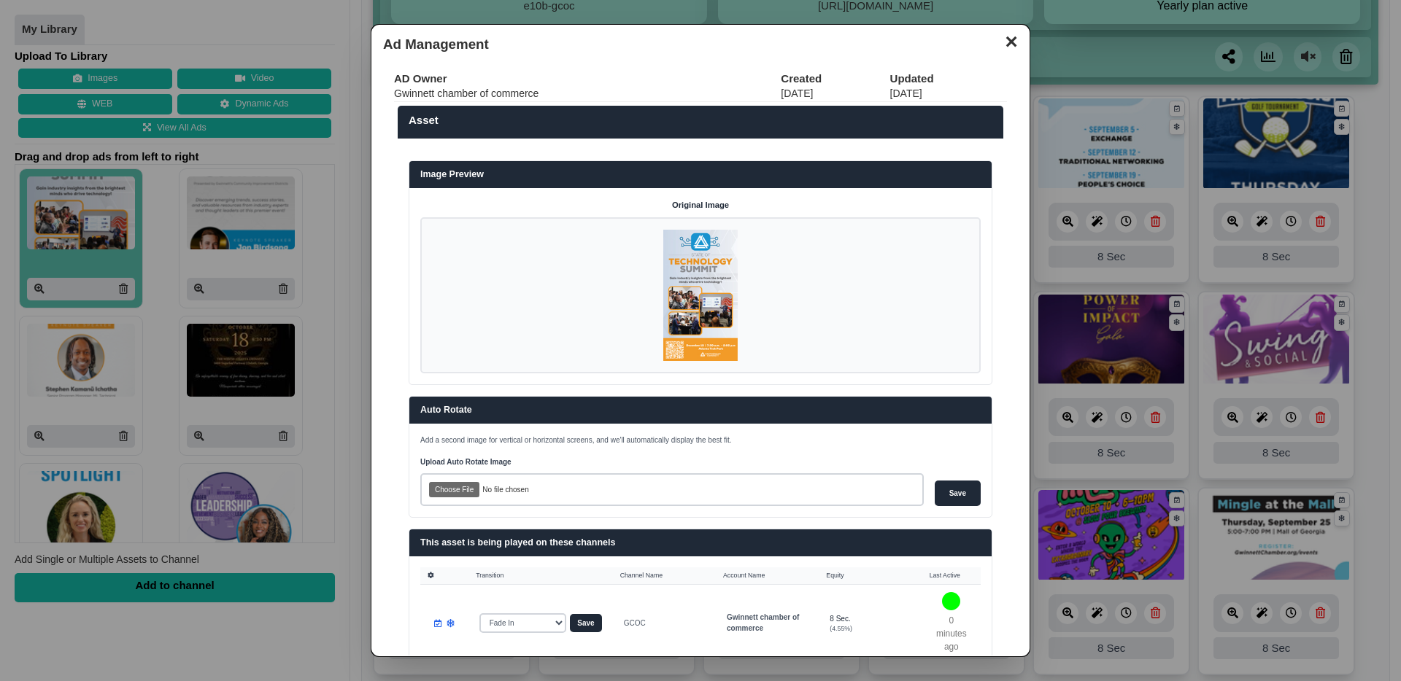
click at [1000, 46] on button "✕" at bounding box center [1010, 40] width 28 height 22
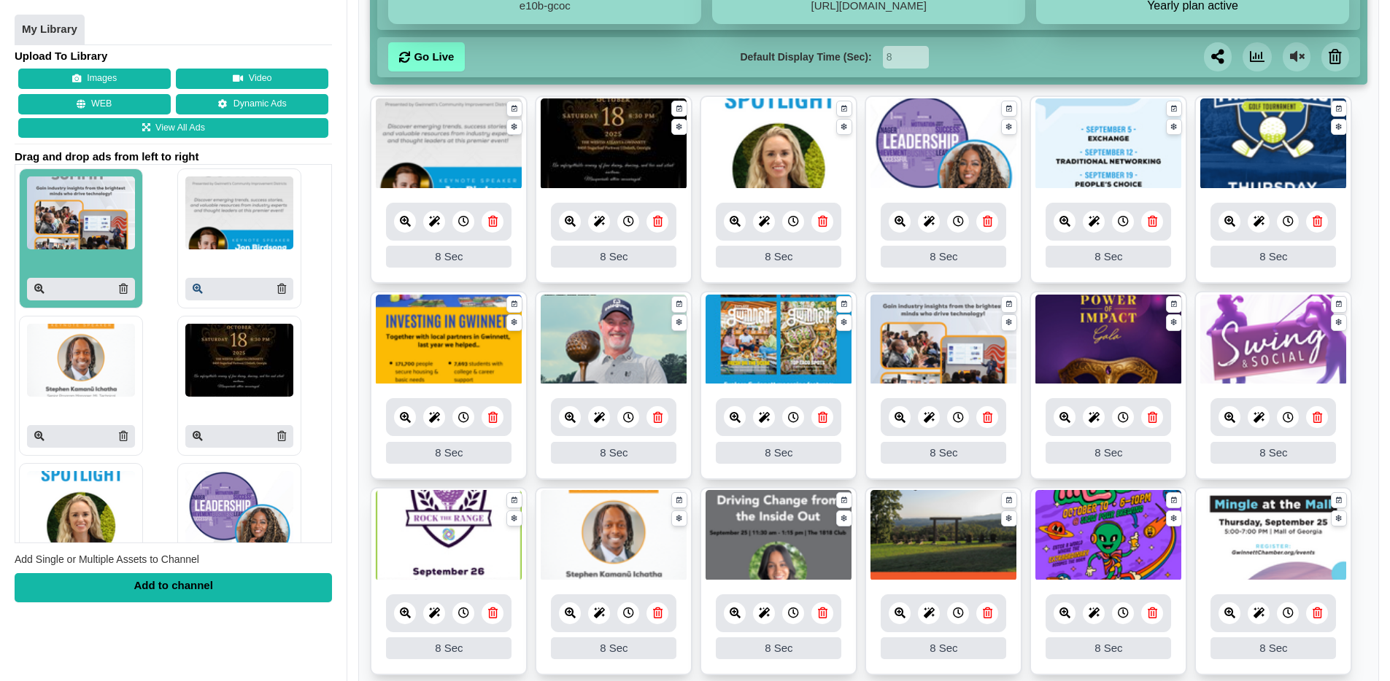
click at [193, 287] on icon at bounding box center [198, 289] width 10 height 10
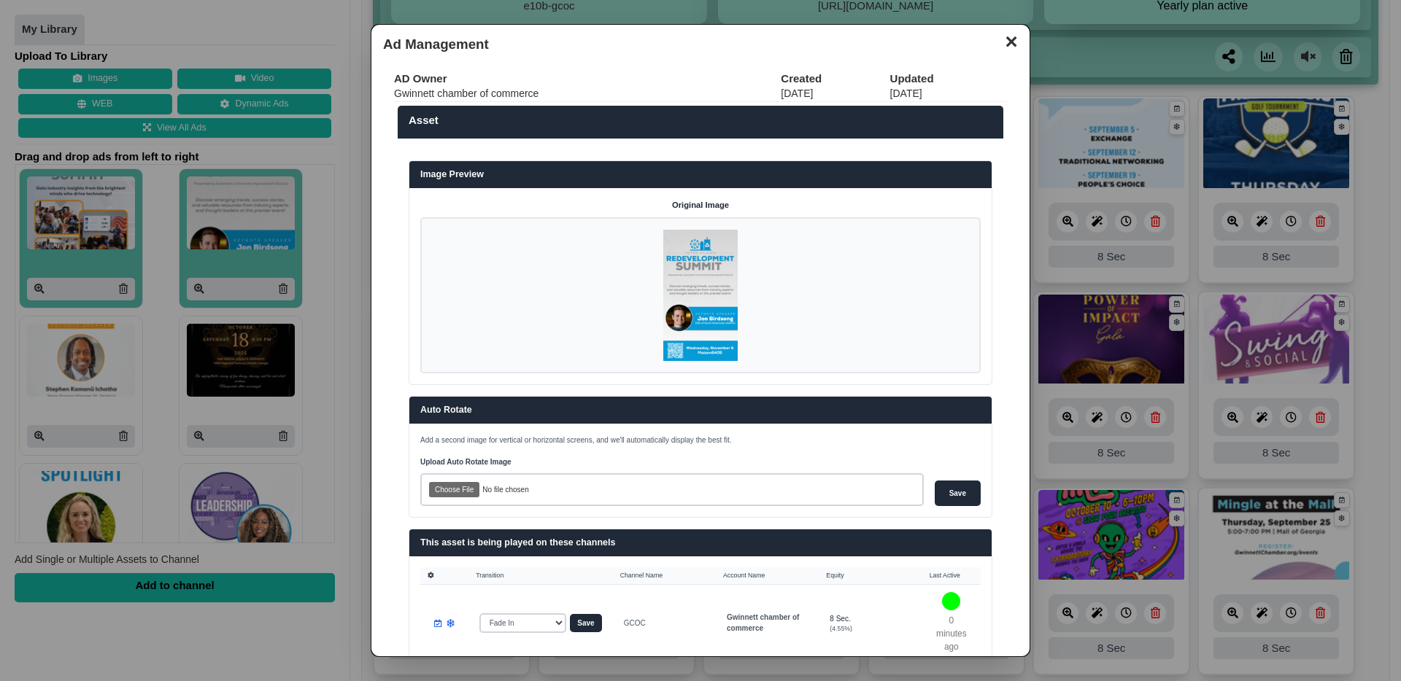
click at [1005, 38] on button "✕" at bounding box center [1010, 40] width 28 height 22
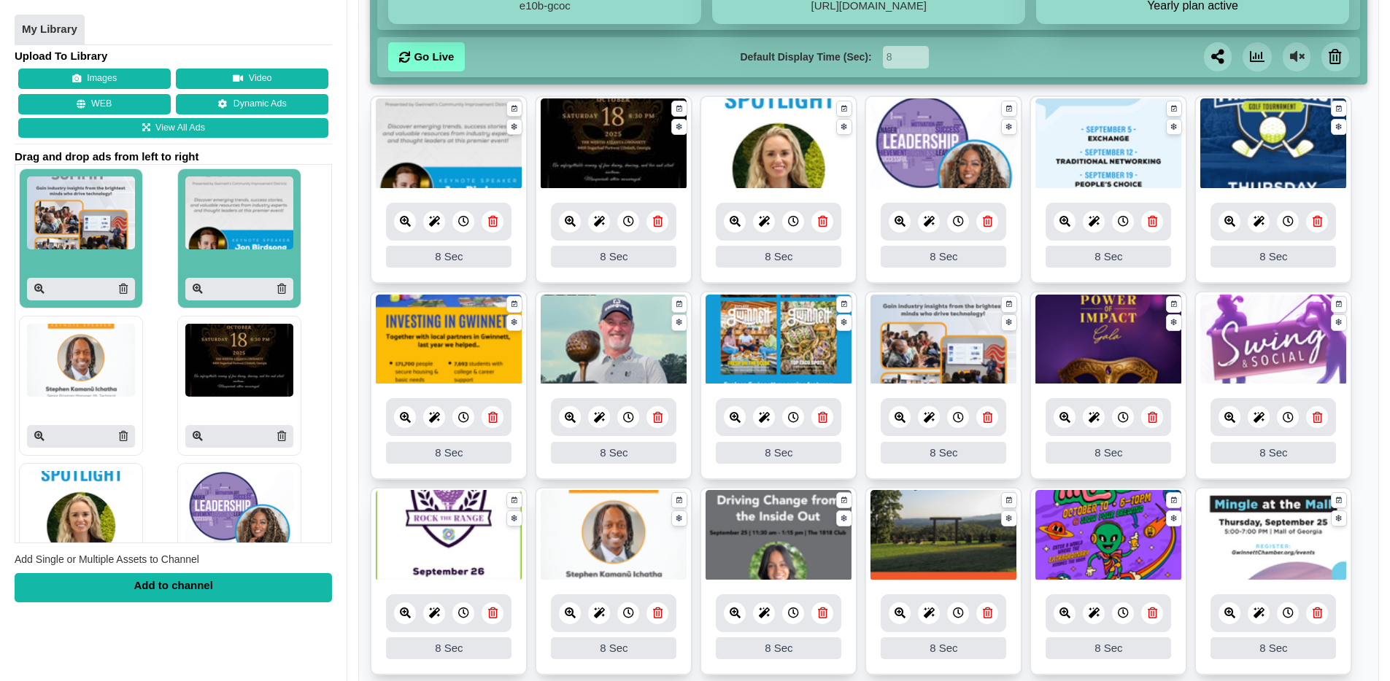
click at [36, 439] on icon at bounding box center [39, 437] width 10 height 10
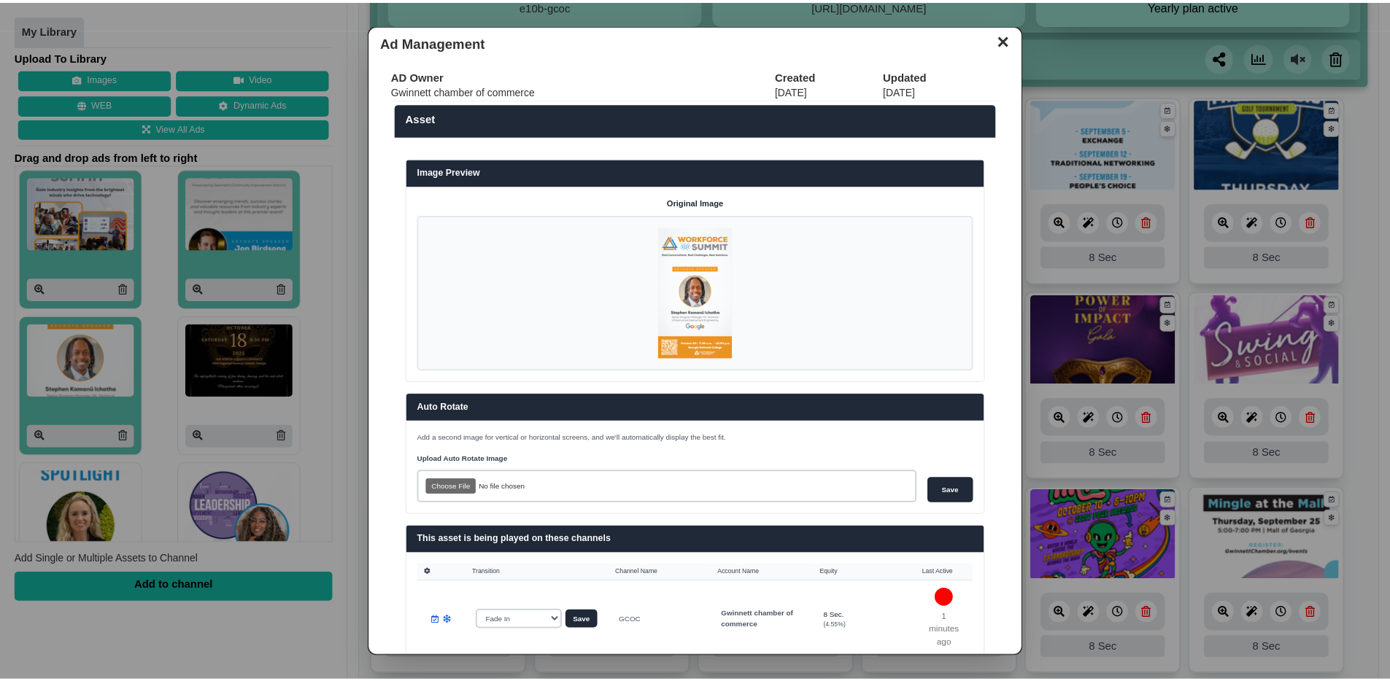
scroll to position [0, 0]
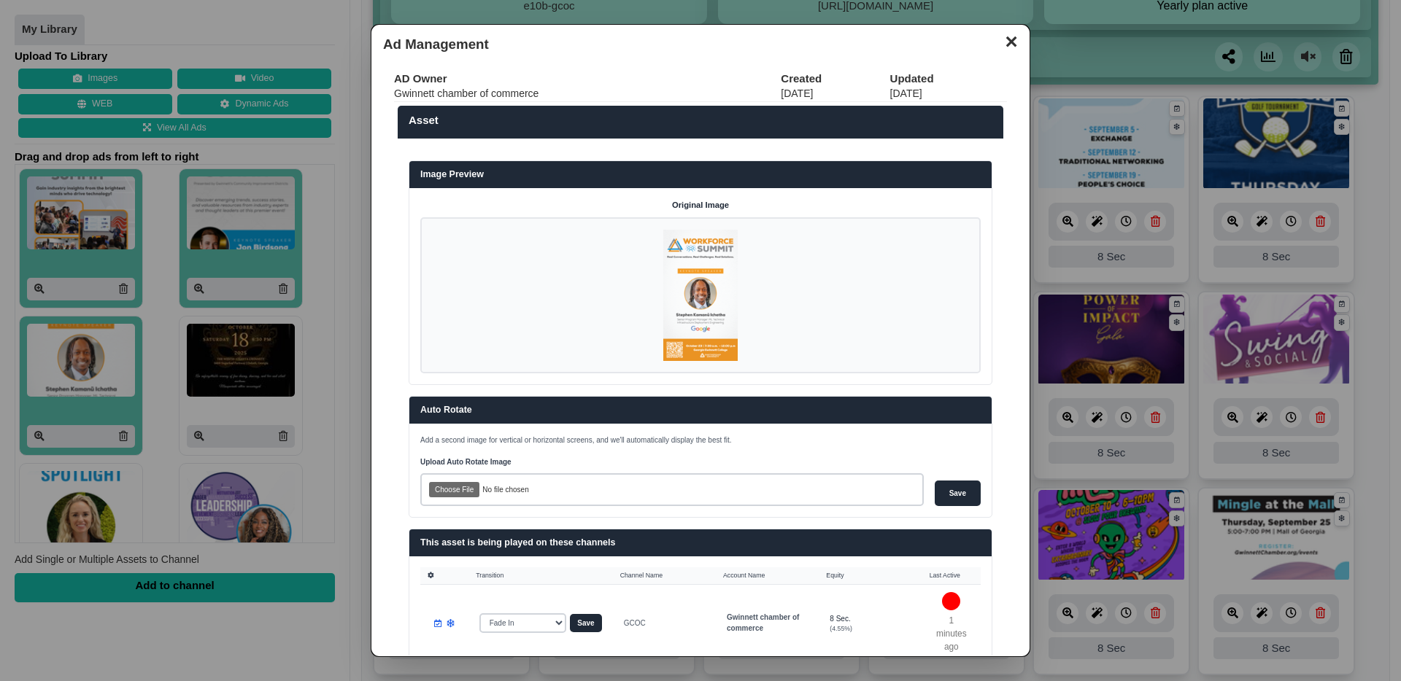
click at [1000, 46] on button "✕" at bounding box center [1010, 40] width 28 height 22
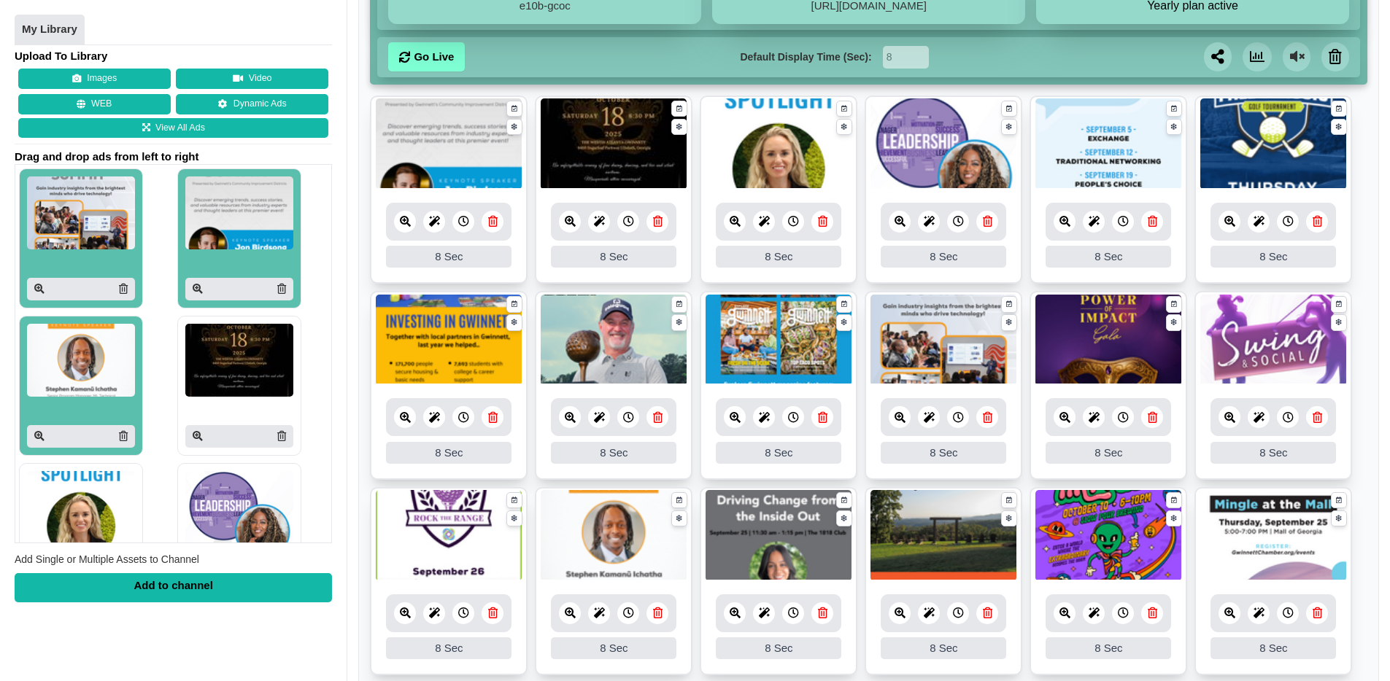
click at [1374, 365] on div "Drag and drop to modify the order of your assets. Click the time to set their d…" at bounding box center [868, 531] width 1019 height 871
